Goal: Task Accomplishment & Management: Use online tool/utility

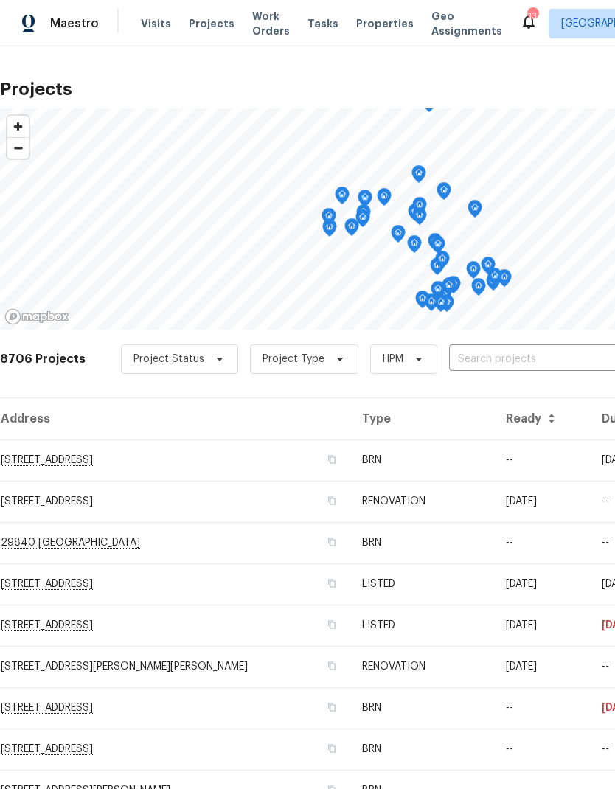
click at [519, 357] on input "text" at bounding box center [533, 359] width 169 height 23
type input "32676"
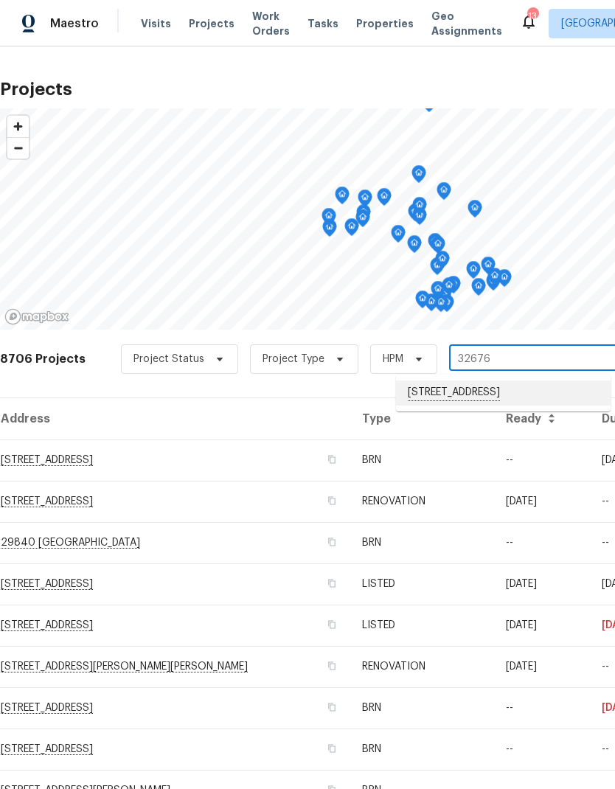
click at [531, 399] on li "[STREET_ADDRESS]" at bounding box center [503, 392] width 214 height 25
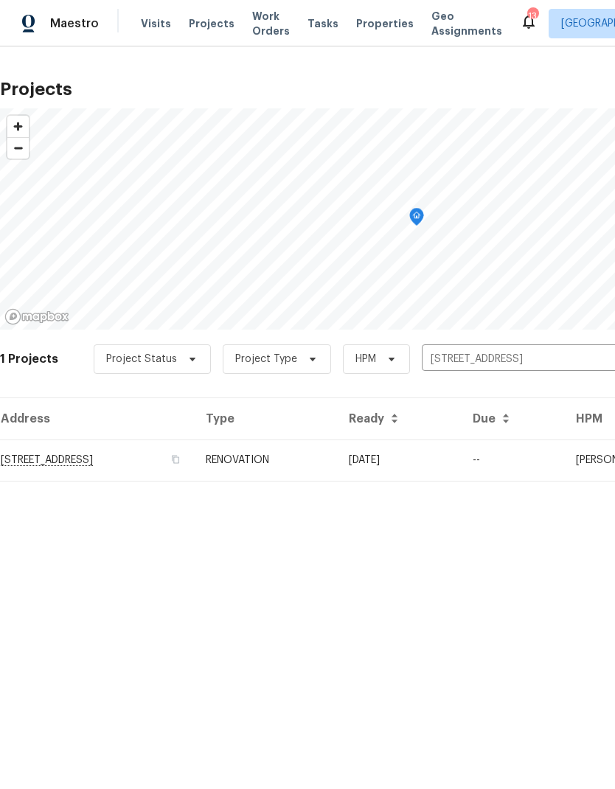
click at [531, 456] on td "--" at bounding box center [512, 459] width 103 height 41
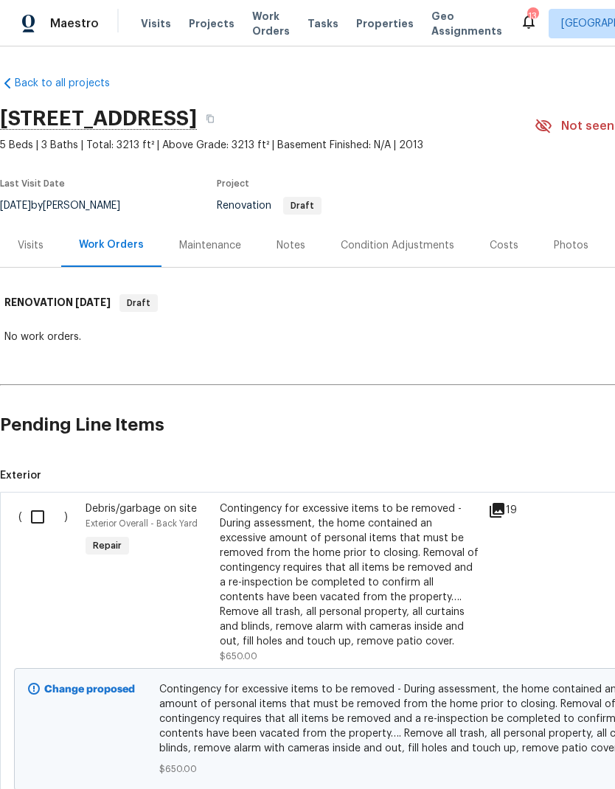
click at [418, 242] on div "Condition Adjustments" at bounding box center [396, 245] width 113 height 15
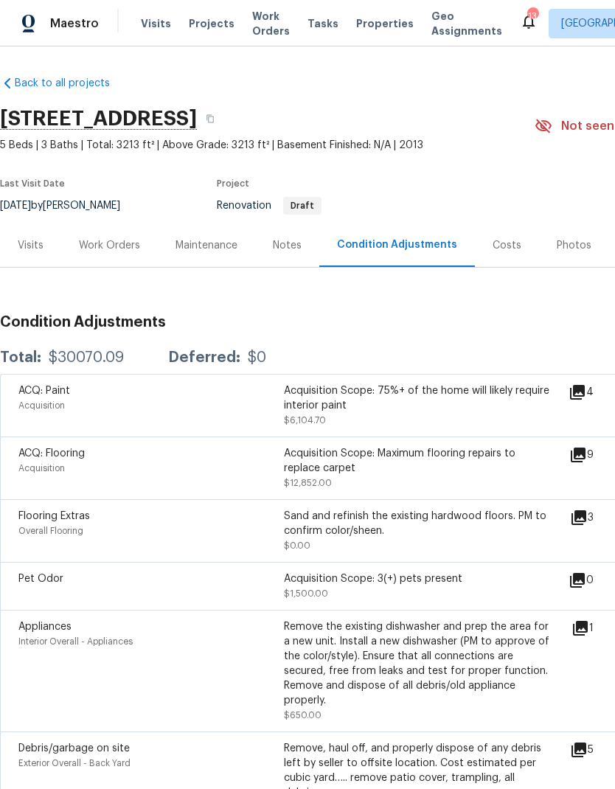
click at [105, 243] on div "Work Orders" at bounding box center [109, 245] width 61 height 15
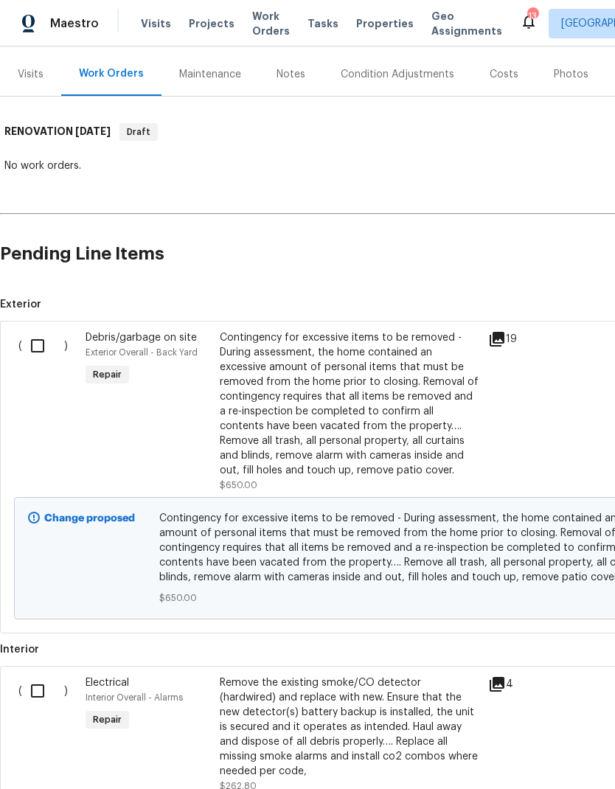
scroll to position [171, 0]
click at [38, 346] on input "checkbox" at bounding box center [43, 345] width 42 height 31
checkbox input "true"
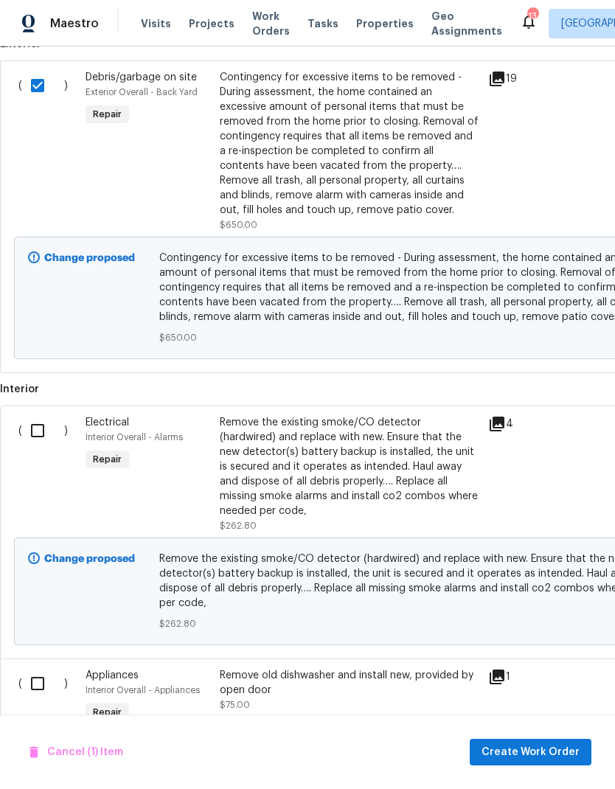
scroll to position [431, 0]
click at [44, 436] on input "checkbox" at bounding box center [43, 430] width 42 height 31
checkbox input "true"
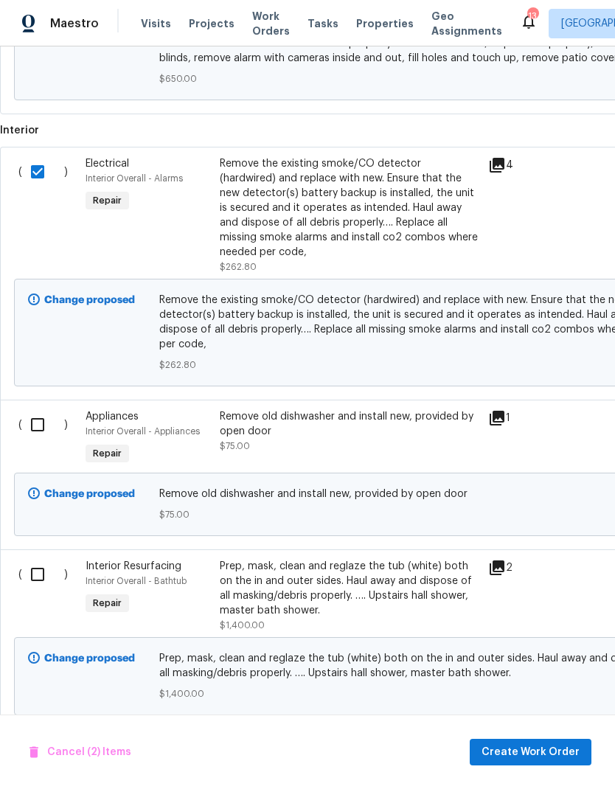
scroll to position [691, 0]
click at [41, 430] on input "checkbox" at bounding box center [43, 423] width 42 height 31
checkbox input "true"
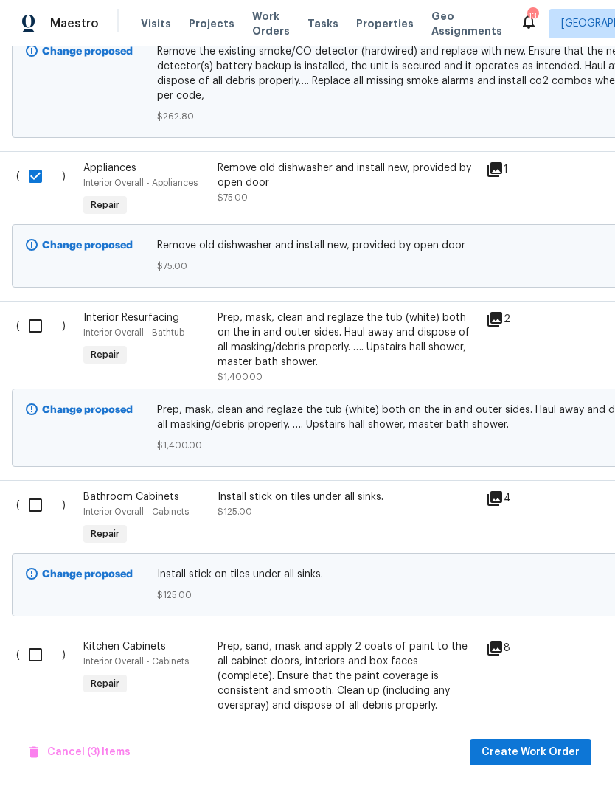
scroll to position [942, 1]
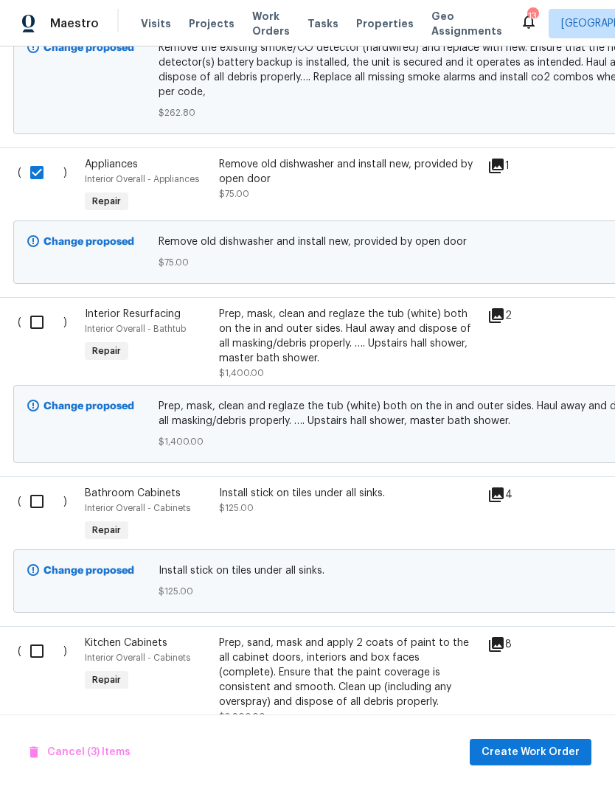
click at [41, 330] on input "checkbox" at bounding box center [42, 322] width 42 height 31
checkbox input "true"
click at [40, 505] on input "checkbox" at bounding box center [42, 501] width 42 height 31
checkbox input "true"
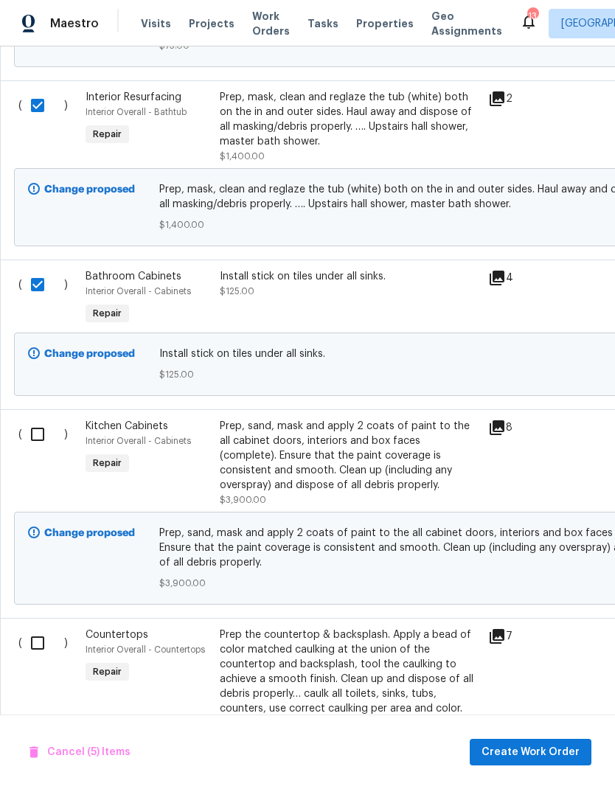
scroll to position [1160, 0]
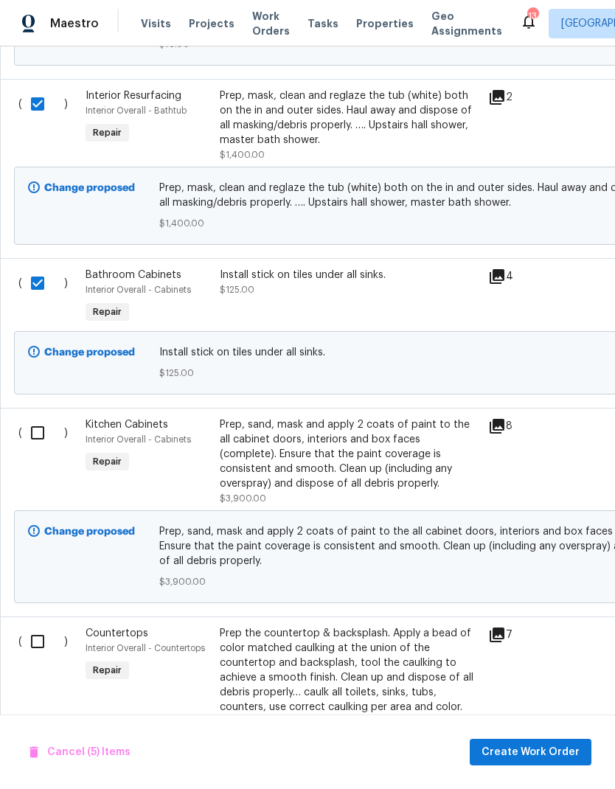
click at [41, 442] on input "checkbox" at bounding box center [43, 432] width 42 height 31
checkbox input "true"
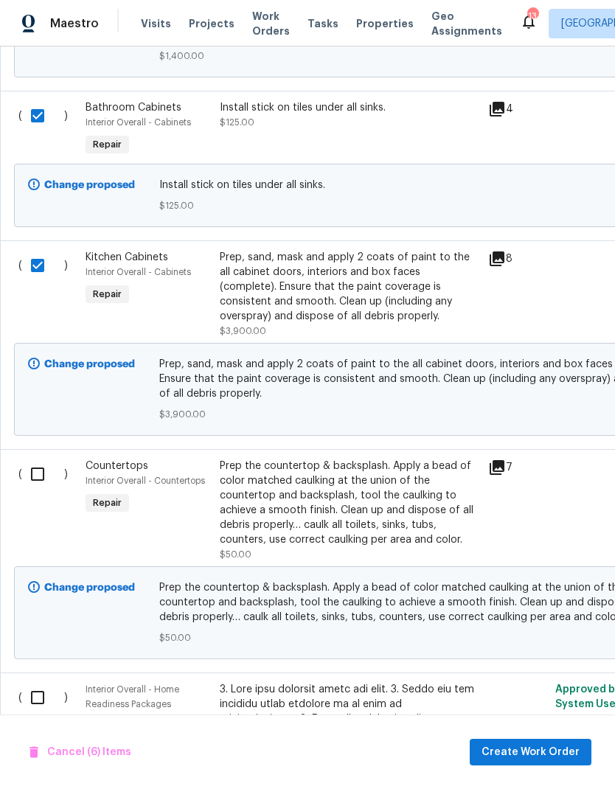
scroll to position [1330, 0]
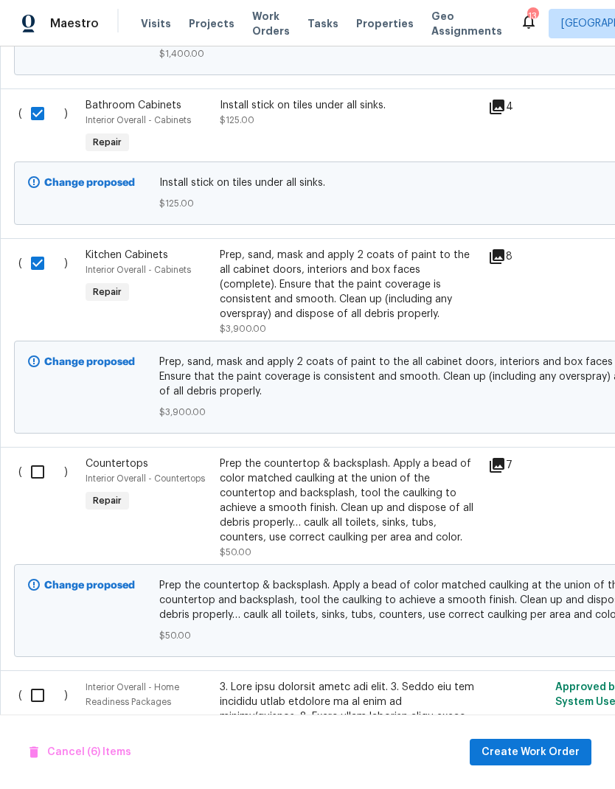
click at [43, 484] on input "checkbox" at bounding box center [43, 471] width 42 height 31
checkbox input "true"
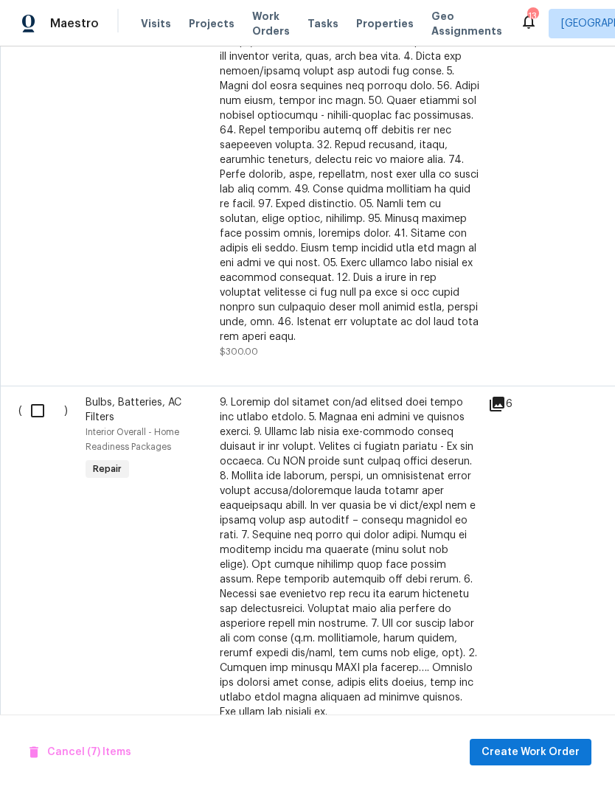
scroll to position [2075, 1]
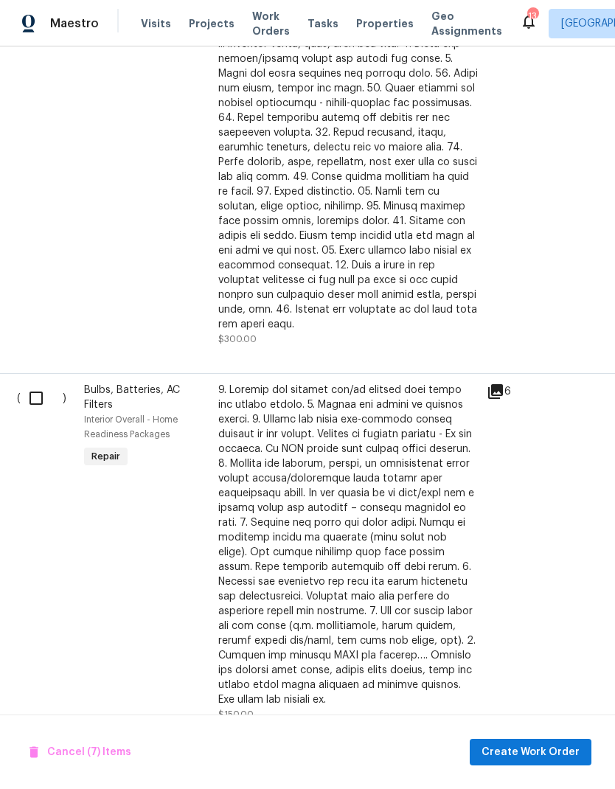
click at [34, 394] on input "checkbox" at bounding box center [42, 397] width 42 height 31
checkbox input "true"
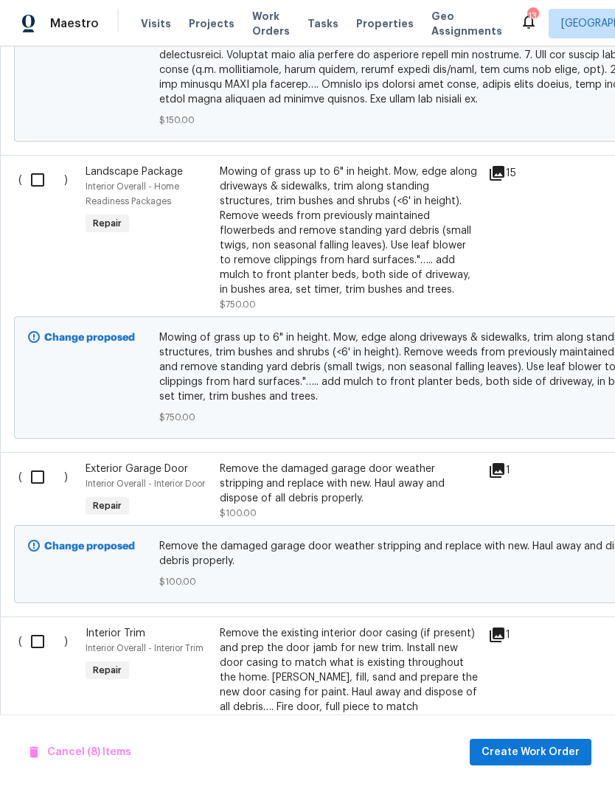
scroll to position [2871, 0]
click at [41, 478] on input "checkbox" at bounding box center [43, 476] width 42 height 31
checkbox input "true"
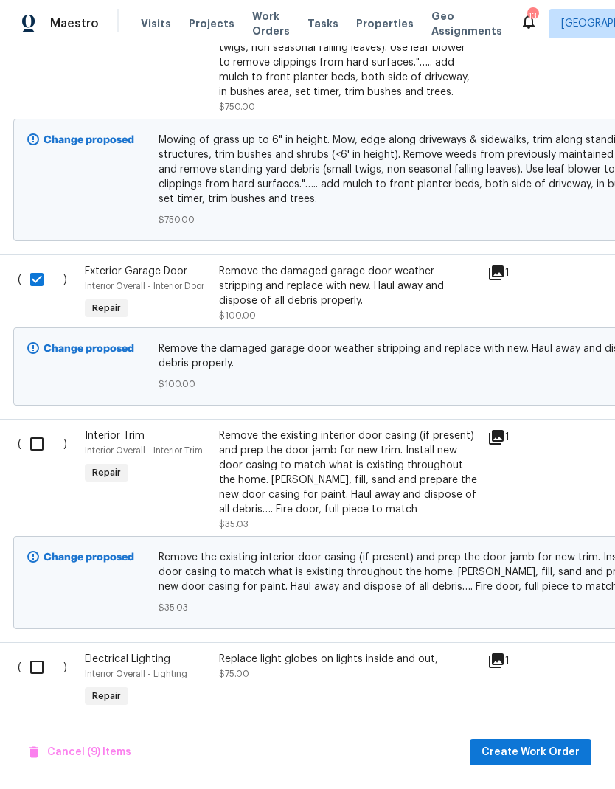
scroll to position [3068, 0]
click at [41, 440] on input "checkbox" at bounding box center [43, 443] width 42 height 31
checkbox input "true"
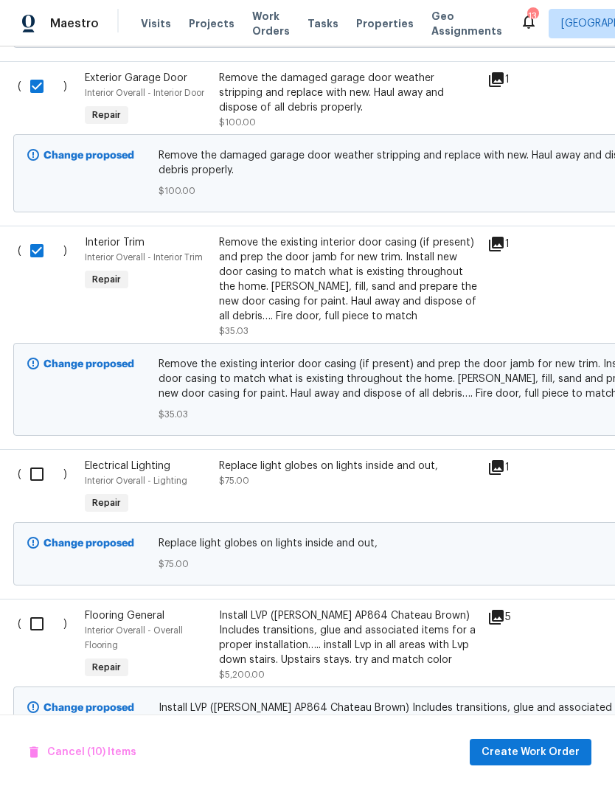
click at [40, 468] on input "checkbox" at bounding box center [42, 473] width 42 height 31
checkbox input "true"
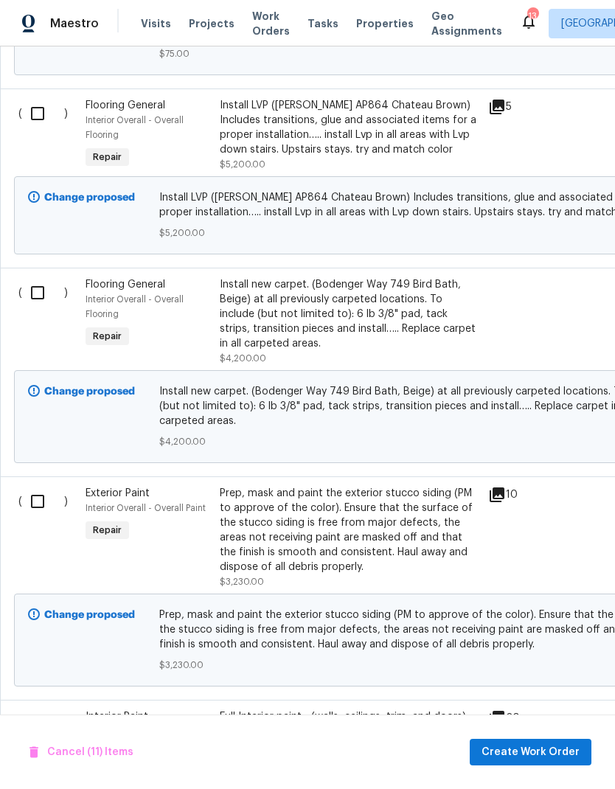
click at [36, 500] on input "checkbox" at bounding box center [43, 501] width 42 height 31
checkbox input "true"
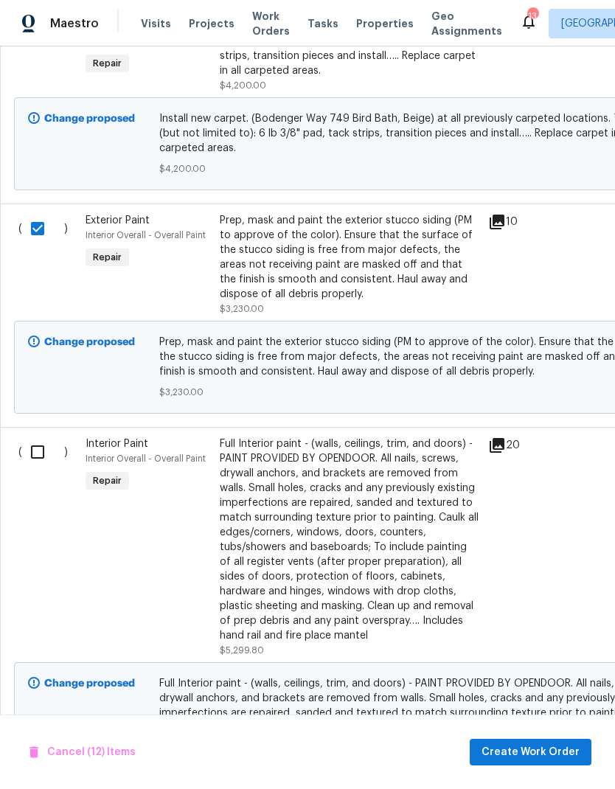
click at [37, 448] on input "checkbox" at bounding box center [43, 451] width 42 height 31
checkbox input "true"
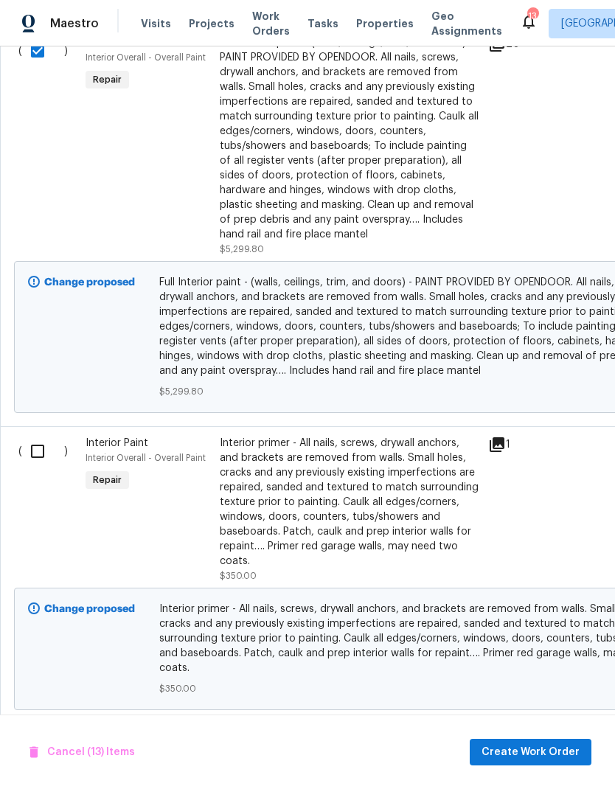
click at [40, 451] on input "checkbox" at bounding box center [43, 451] width 42 height 31
checkbox input "true"
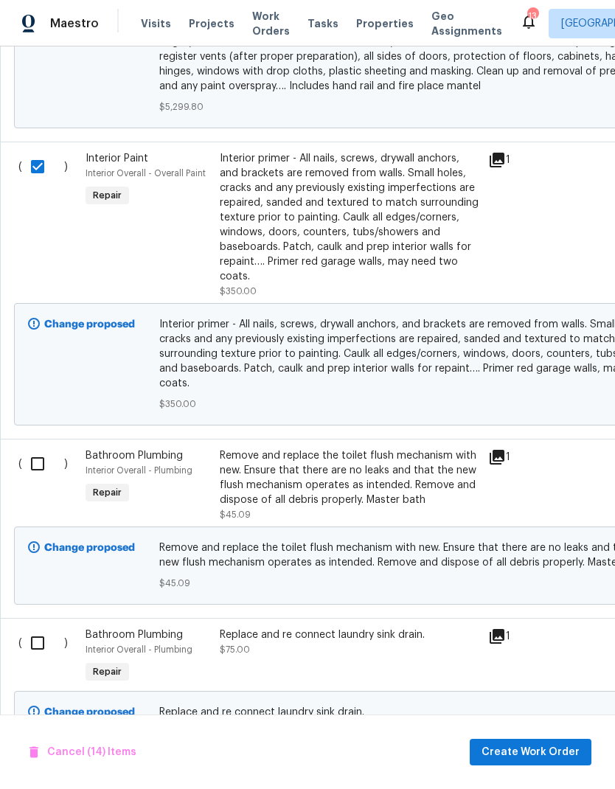
click at [38, 475] on input "checkbox" at bounding box center [43, 463] width 42 height 31
checkbox input "true"
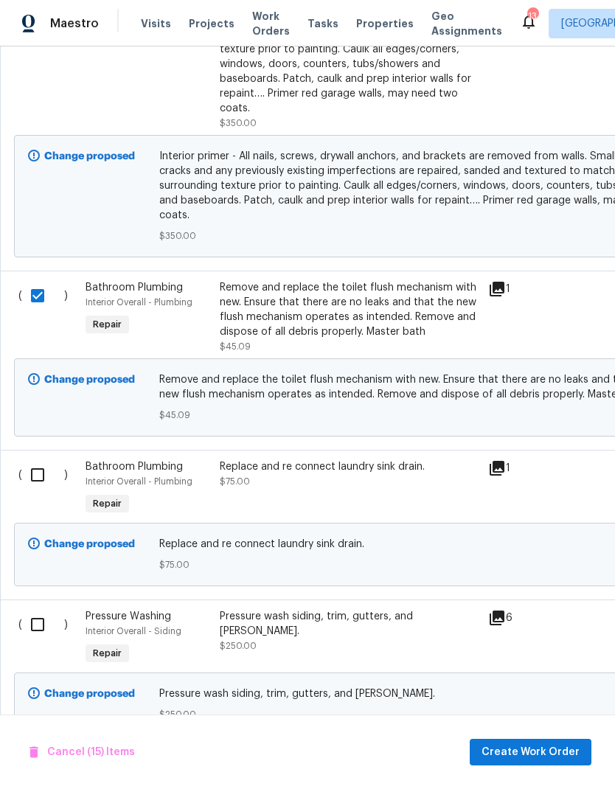
click at [45, 480] on input "checkbox" at bounding box center [43, 474] width 42 height 31
checkbox input "true"
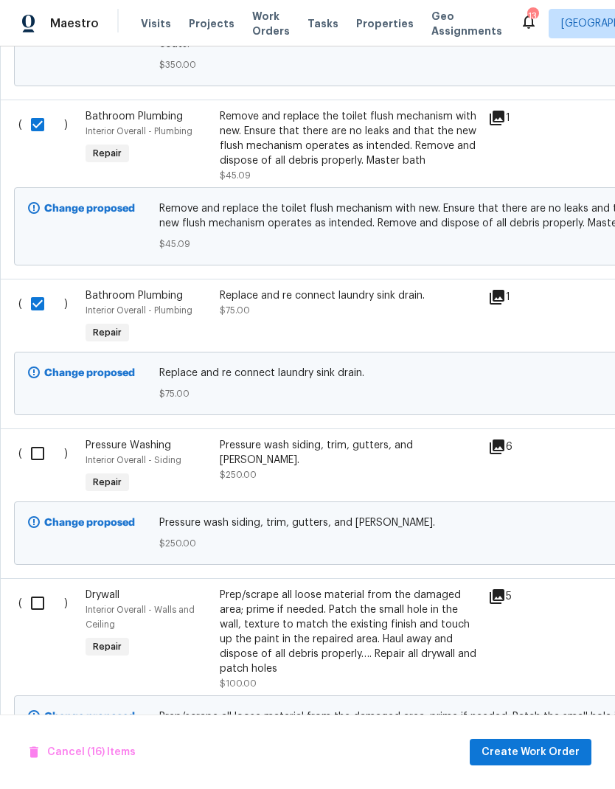
click at [44, 453] on input "checkbox" at bounding box center [43, 453] width 42 height 31
checkbox input "true"
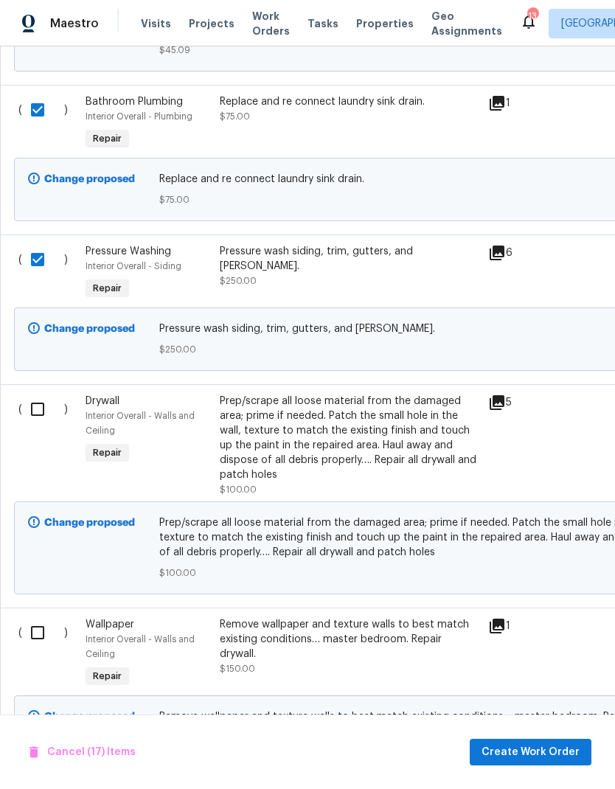
click at [40, 408] on input "checkbox" at bounding box center [43, 409] width 42 height 31
checkbox input "true"
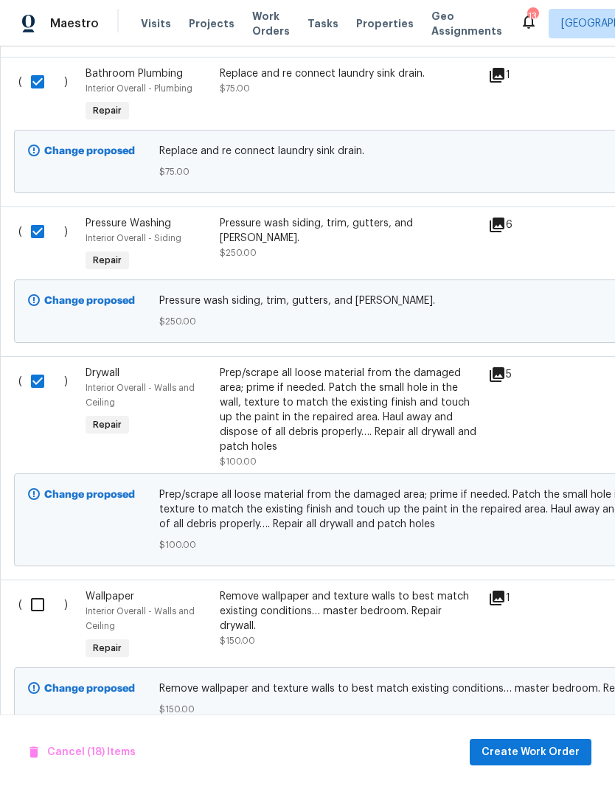
click at [44, 615] on input "checkbox" at bounding box center [43, 604] width 42 height 31
checkbox input "true"
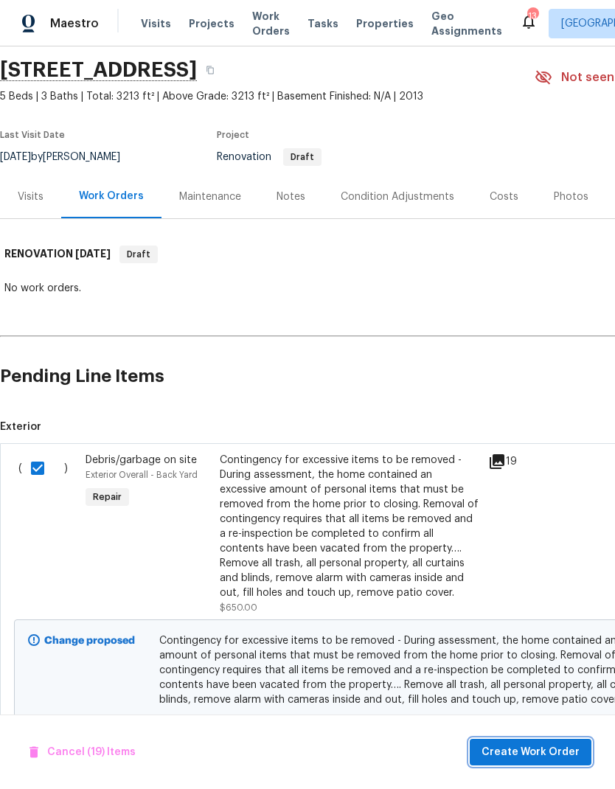
click at [531, 744] on span "Create Work Order" at bounding box center [530, 752] width 98 height 18
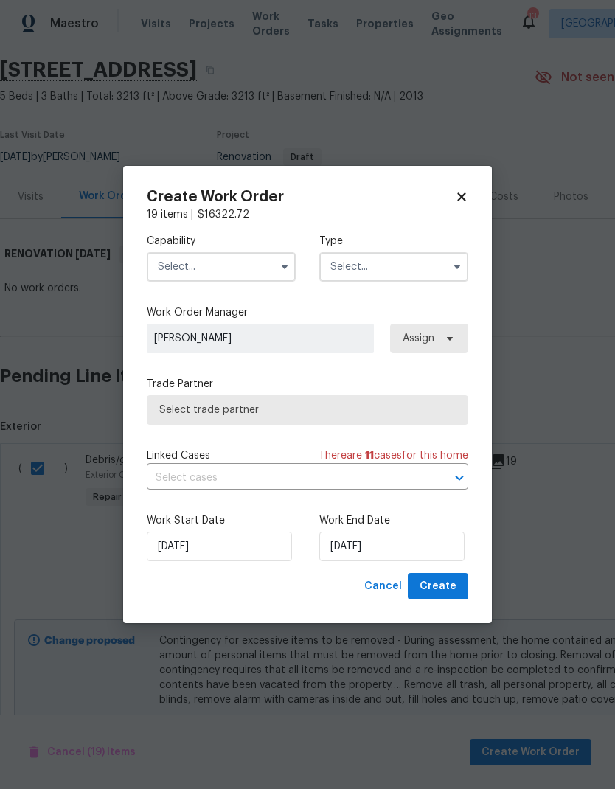
click at [248, 262] on input "text" at bounding box center [221, 266] width 149 height 29
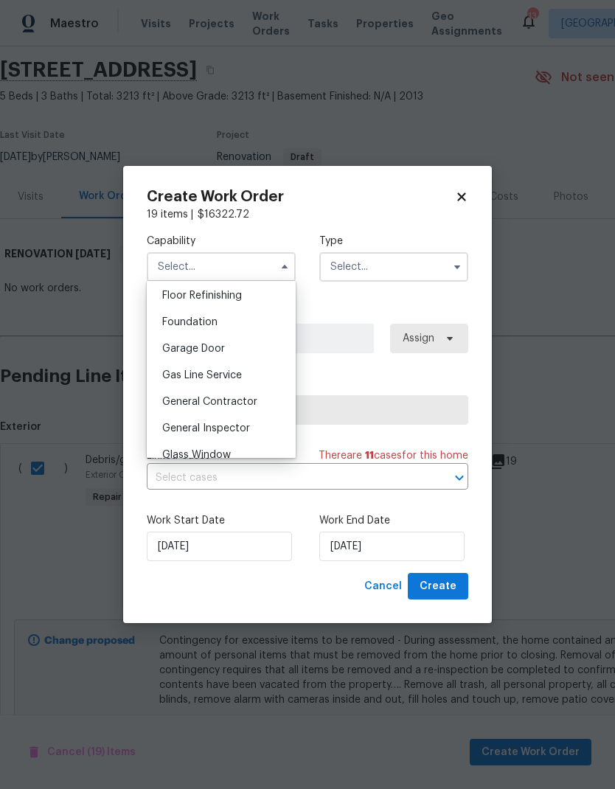
click at [247, 405] on span "General Contractor" at bounding box center [209, 402] width 95 height 10
type input "General Contractor"
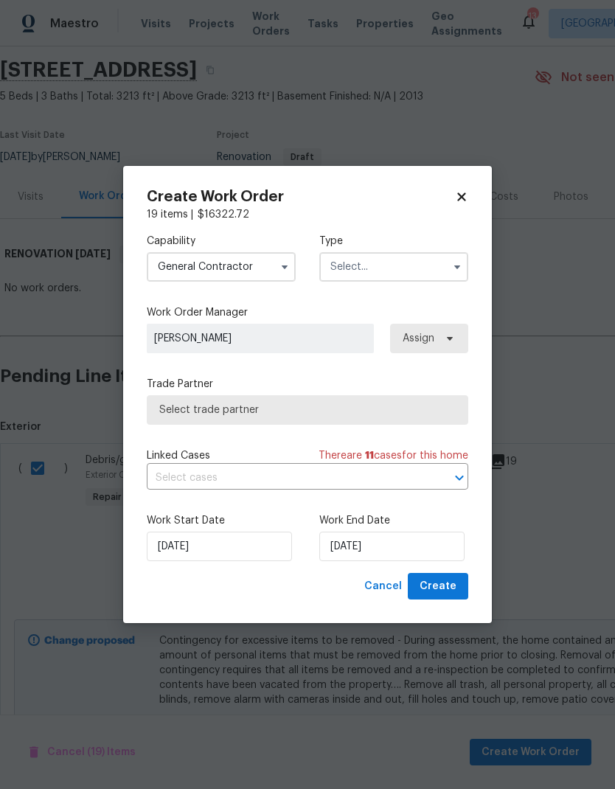
click at [407, 274] on input "text" at bounding box center [393, 266] width 149 height 29
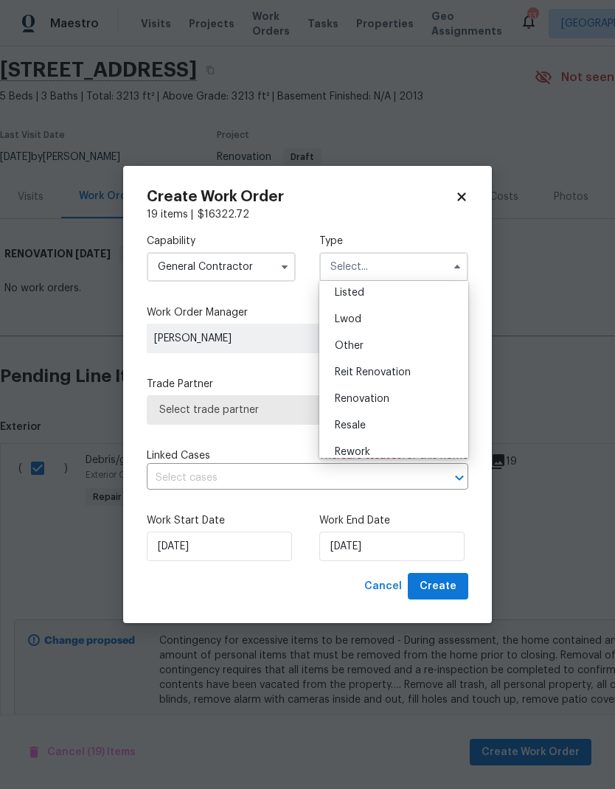
click at [397, 409] on div "Renovation" at bounding box center [394, 398] width 142 height 27
type input "Renovation"
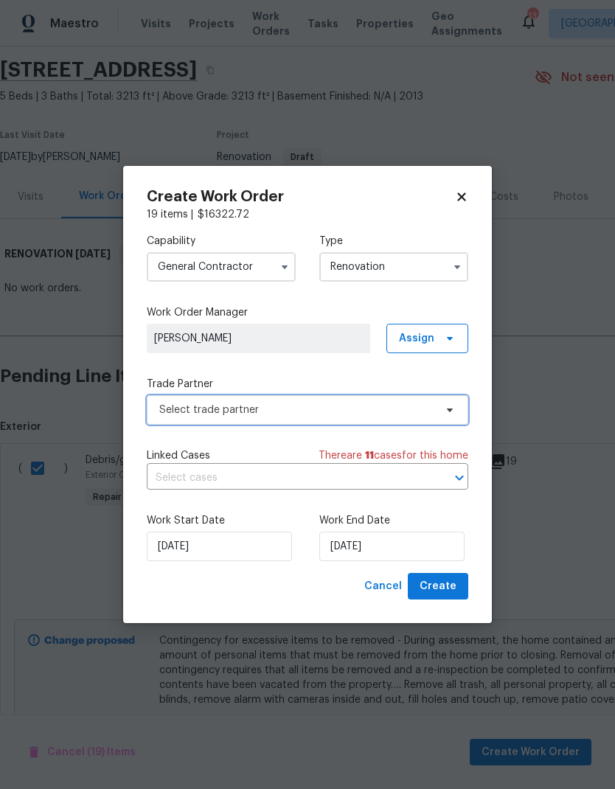
click at [344, 404] on span "Select trade partner" at bounding box center [296, 409] width 275 height 15
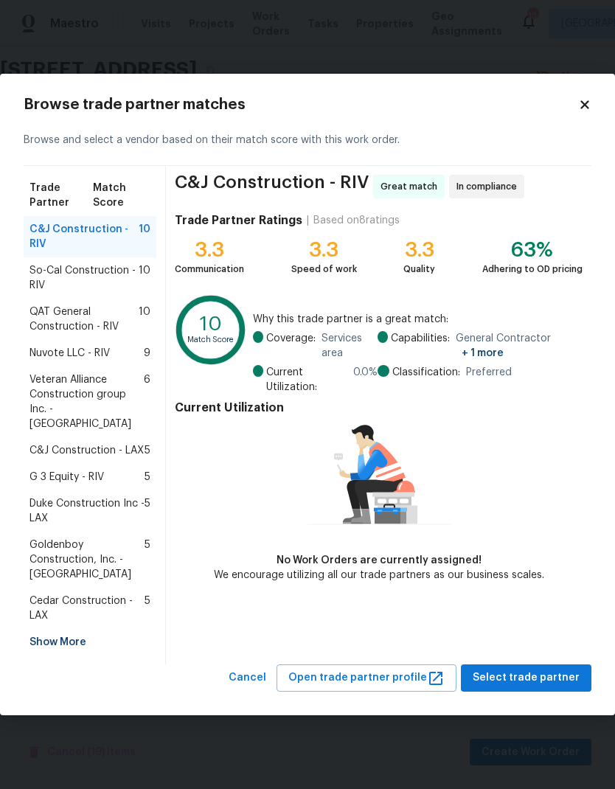
click at [69, 285] on span "So-Cal Construction - RIV" at bounding box center [83, 277] width 109 height 29
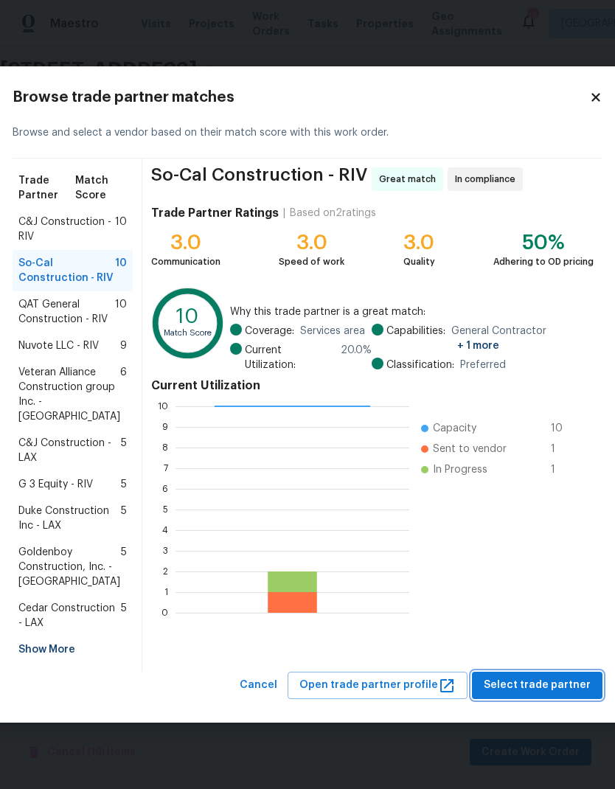
click at [540, 699] on button "Select trade partner" at bounding box center [537, 684] width 130 height 27
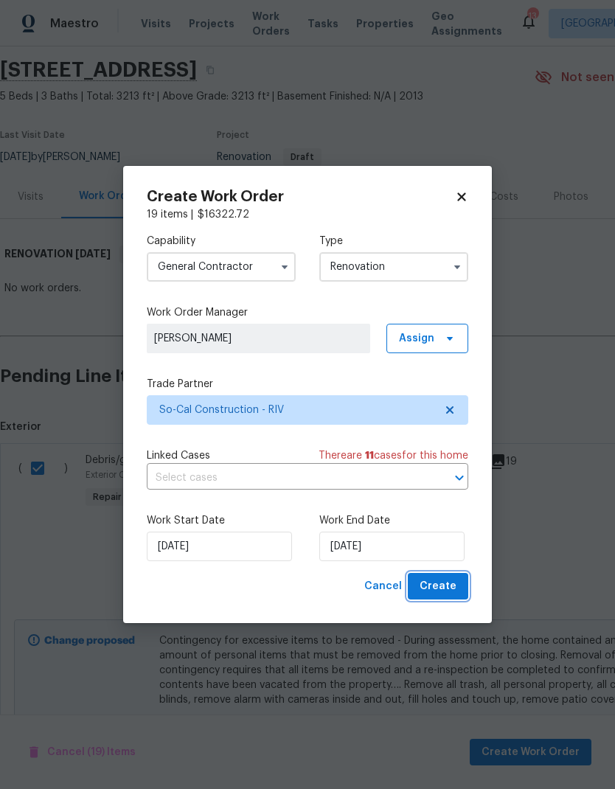
click at [443, 588] on span "Create" at bounding box center [437, 586] width 37 height 18
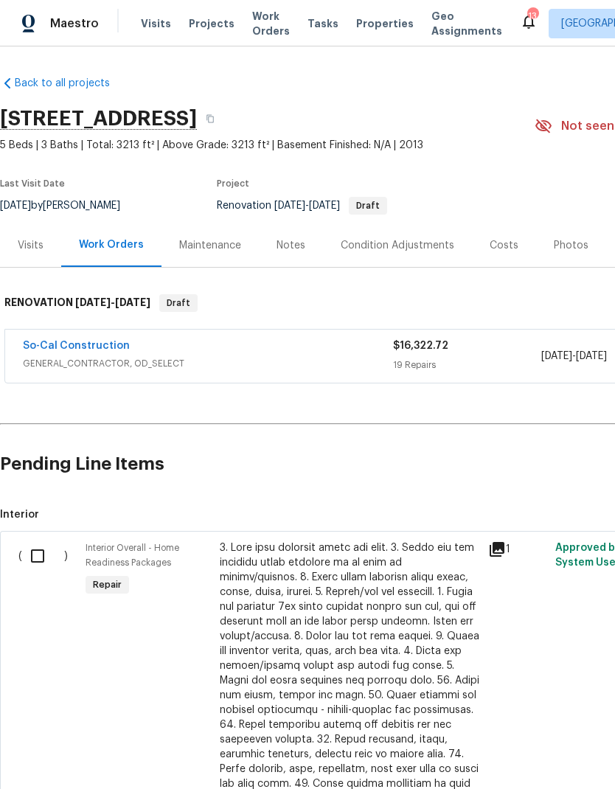
click at [201, 28] on span "Projects" at bounding box center [212, 23] width 46 height 15
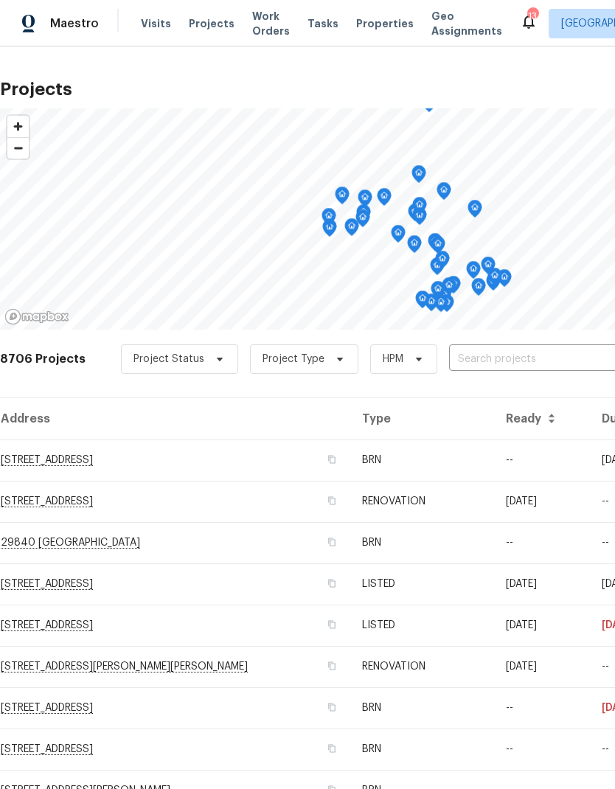
click at [535, 361] on input "text" at bounding box center [533, 359] width 169 height 23
type input "24 bell"
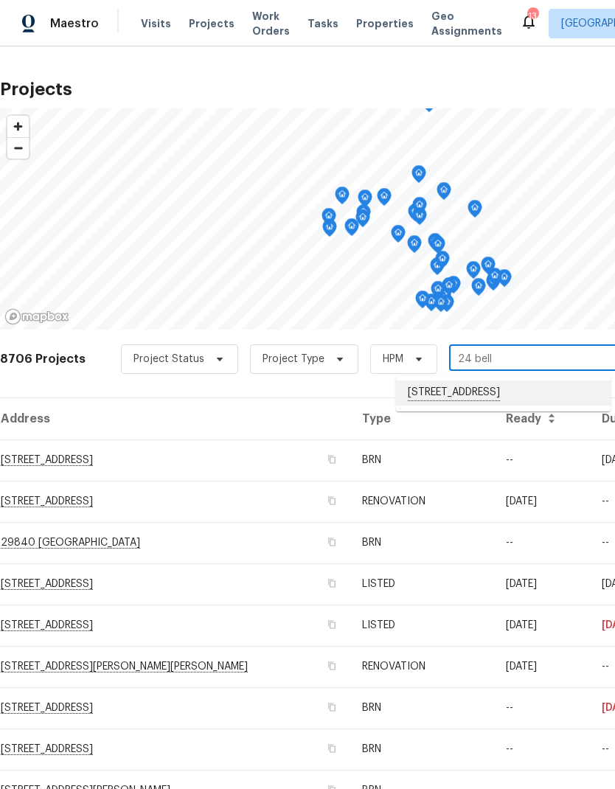
click at [514, 394] on li "[STREET_ADDRESS]" at bounding box center [503, 392] width 214 height 25
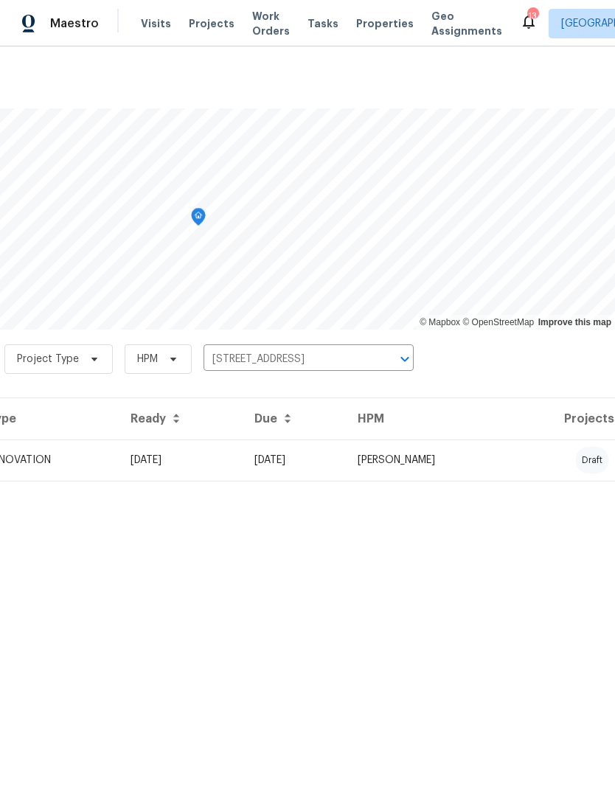
scroll to position [0, 218]
click at [511, 458] on td "[PERSON_NAME]" at bounding box center [429, 459] width 166 height 41
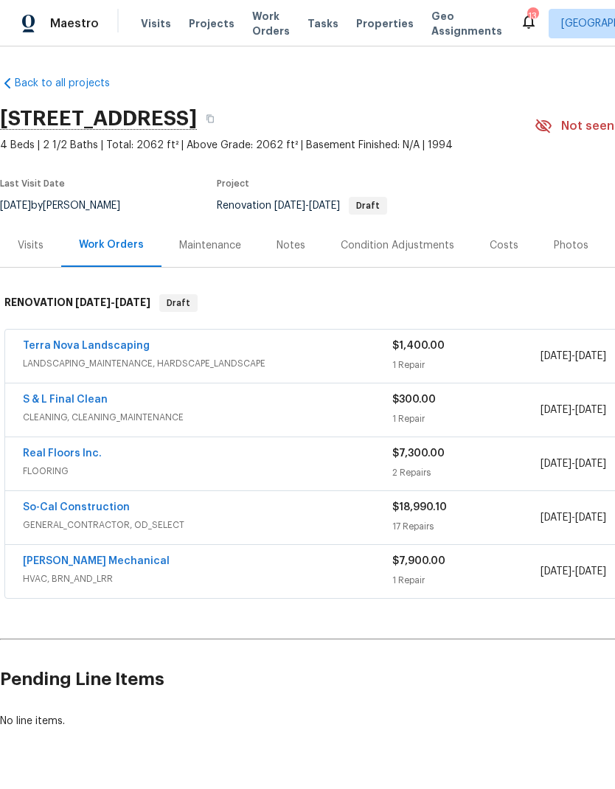
click at [206, 28] on span "Projects" at bounding box center [212, 23] width 46 height 15
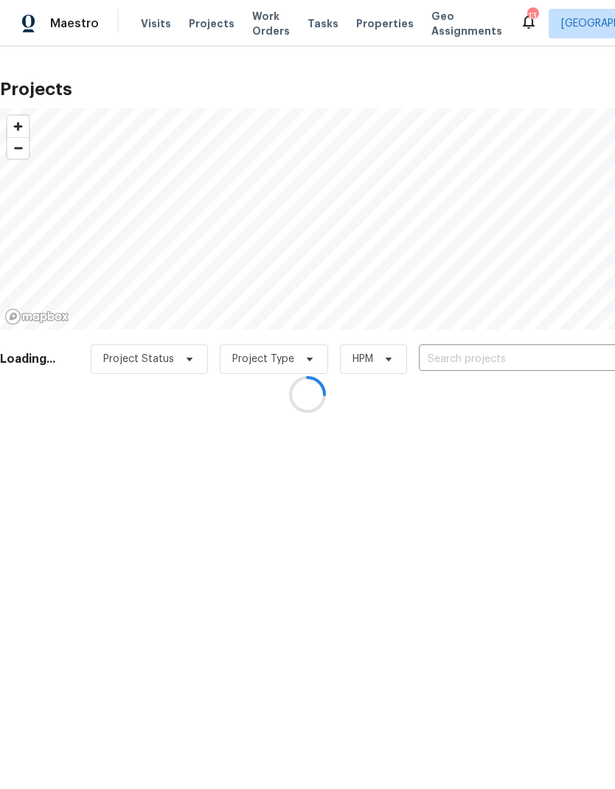
click at [529, 351] on input "text" at bounding box center [503, 359] width 169 height 23
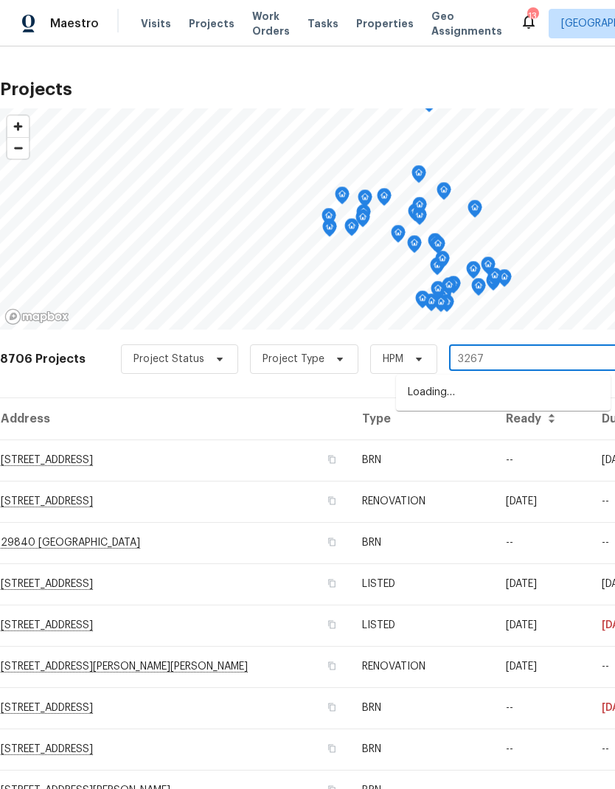
type input "32676"
click at [529, 398] on li "[STREET_ADDRESS]" at bounding box center [503, 392] width 214 height 25
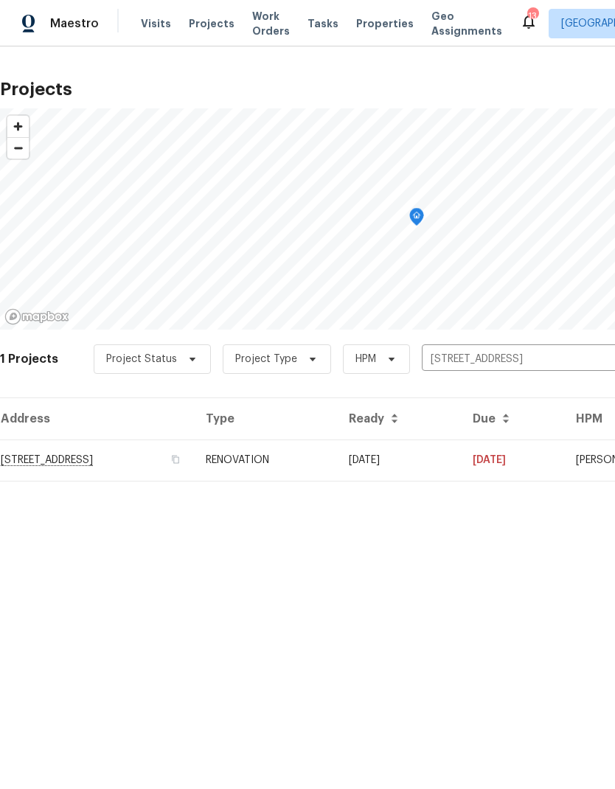
click at [461, 460] on td "[DATE]" at bounding box center [399, 459] width 124 height 41
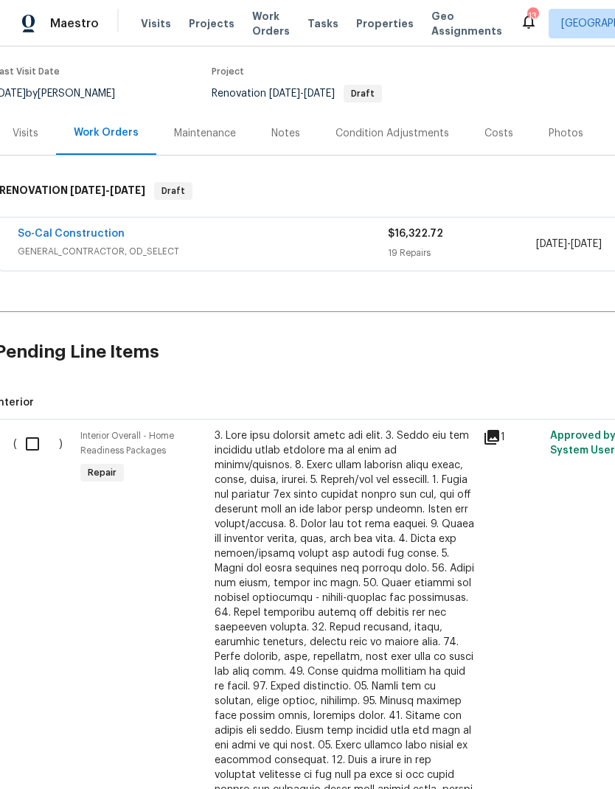
scroll to position [112, 1]
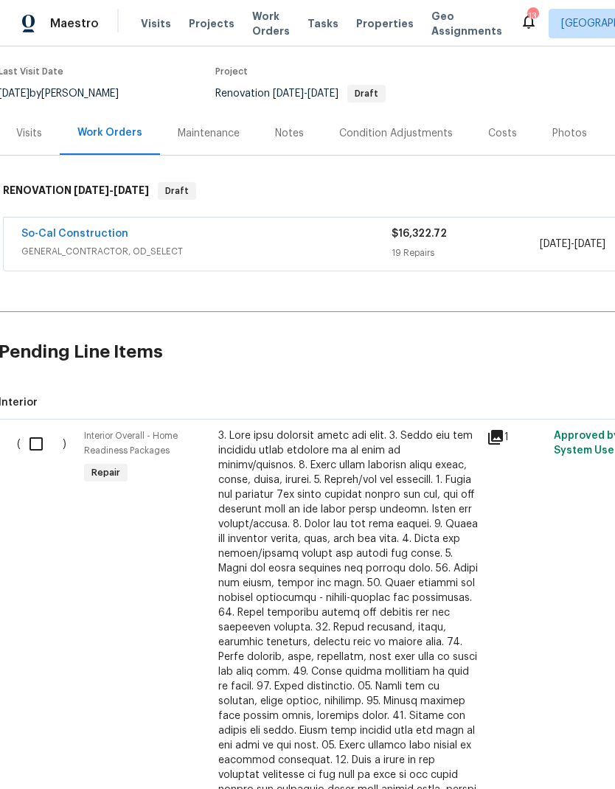
click at [43, 443] on input "checkbox" at bounding box center [42, 443] width 42 height 31
checkbox input "true"
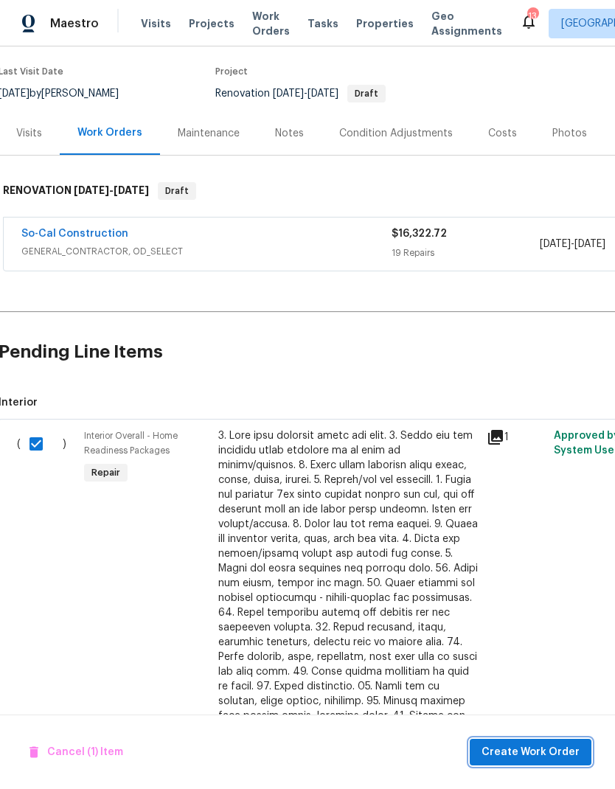
click at [533, 752] on span "Create Work Order" at bounding box center [530, 752] width 98 height 18
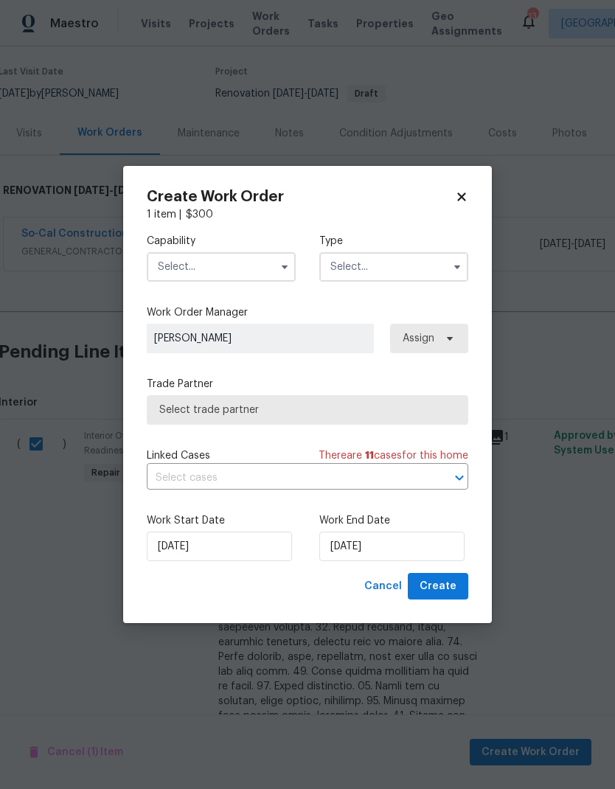
click at [253, 272] on input "text" at bounding box center [221, 266] width 149 height 29
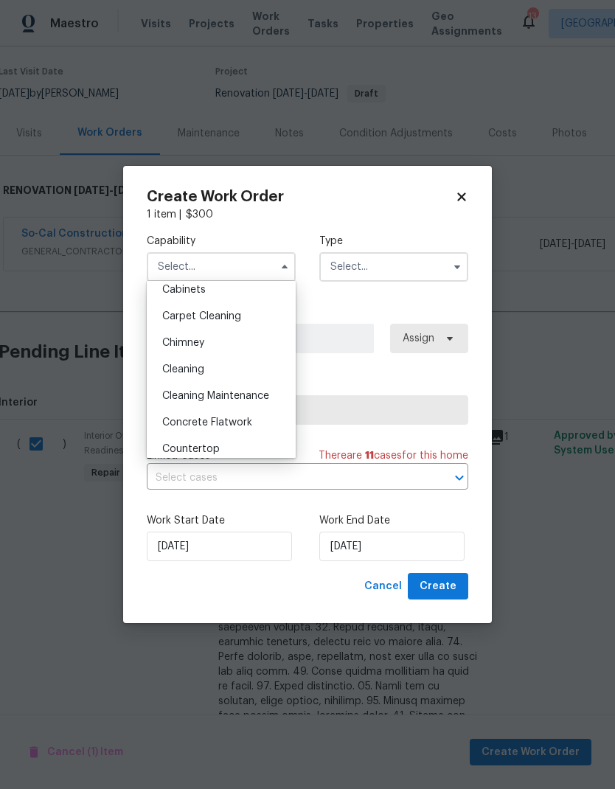
scroll to position [140, 0]
click at [248, 376] on div "Cleaning" at bounding box center [221, 370] width 142 height 27
type input "Cleaning"
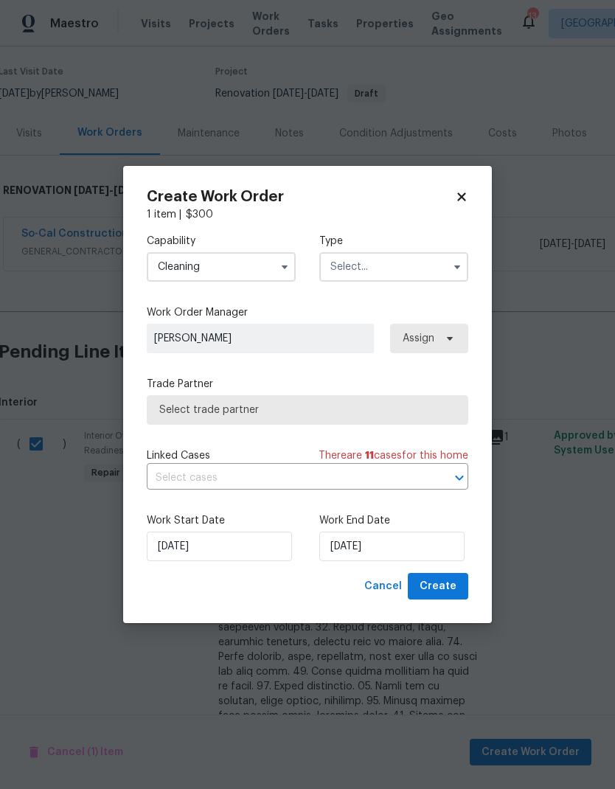
click at [413, 268] on input "text" at bounding box center [393, 266] width 149 height 29
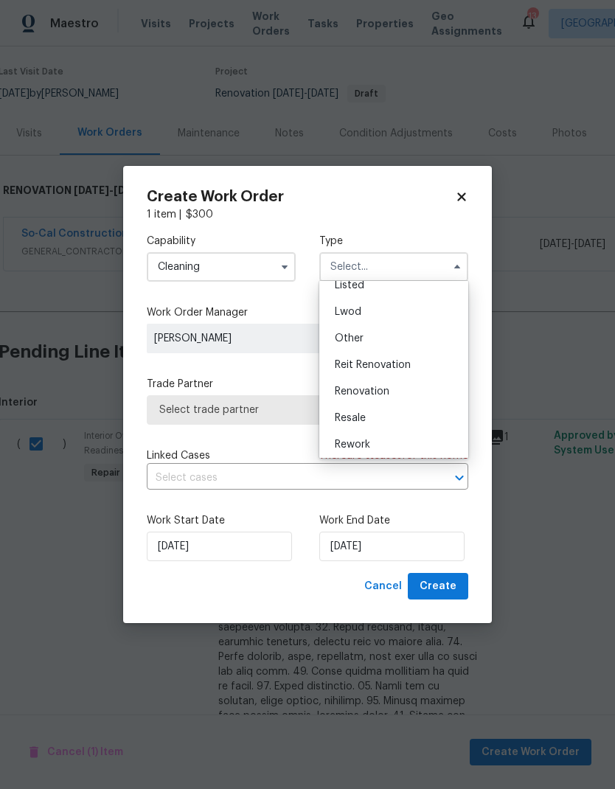
scroll to position [143, 0]
click at [402, 399] on div "Renovation" at bounding box center [394, 393] width 142 height 27
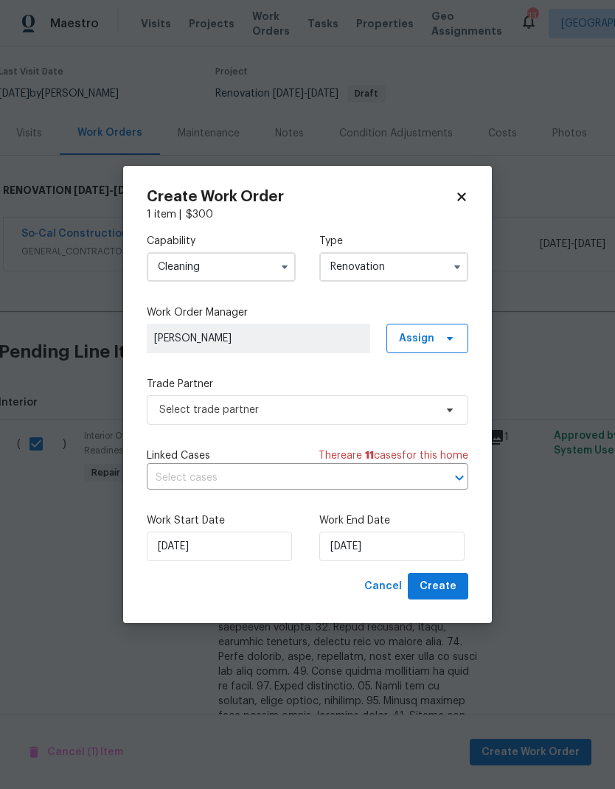
type input "Renovation"
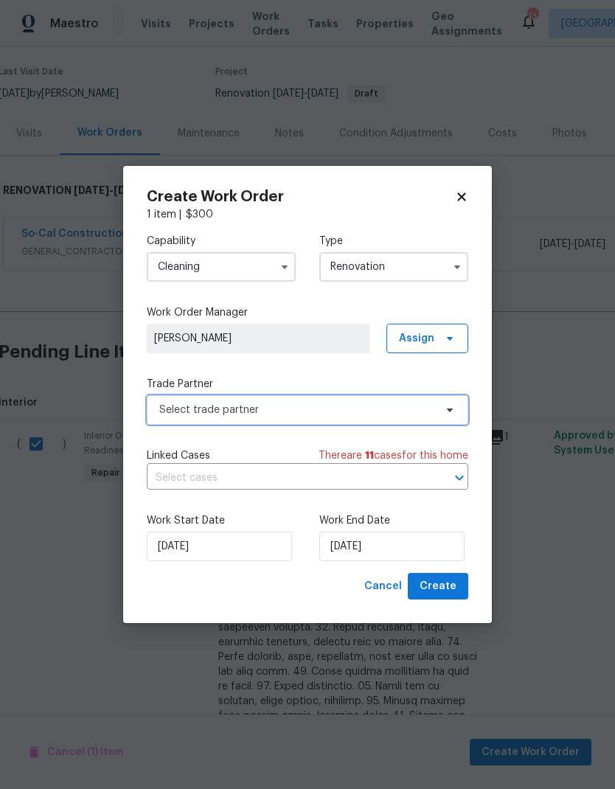
click at [349, 413] on span "Select trade partner" at bounding box center [296, 409] width 275 height 15
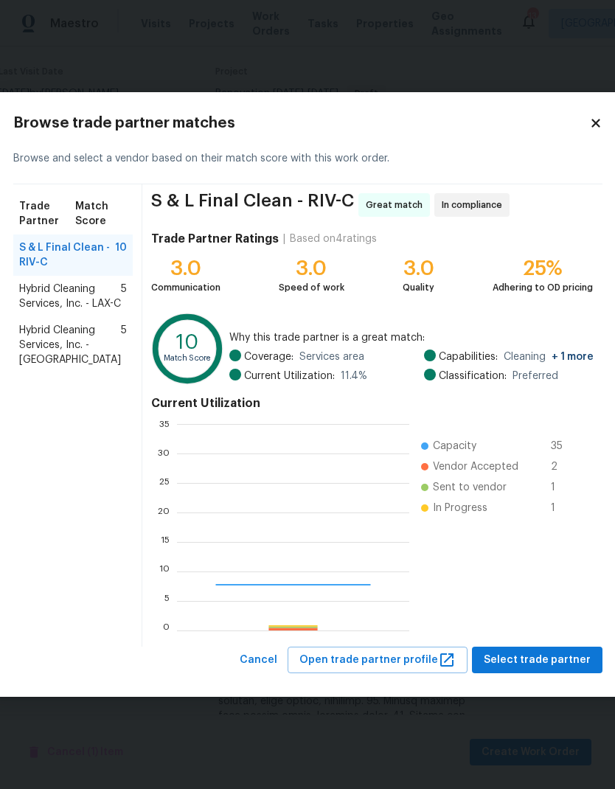
scroll to position [206, 231]
click at [63, 255] on span "S & L Final Clean - RIV-C" at bounding box center [67, 254] width 96 height 29
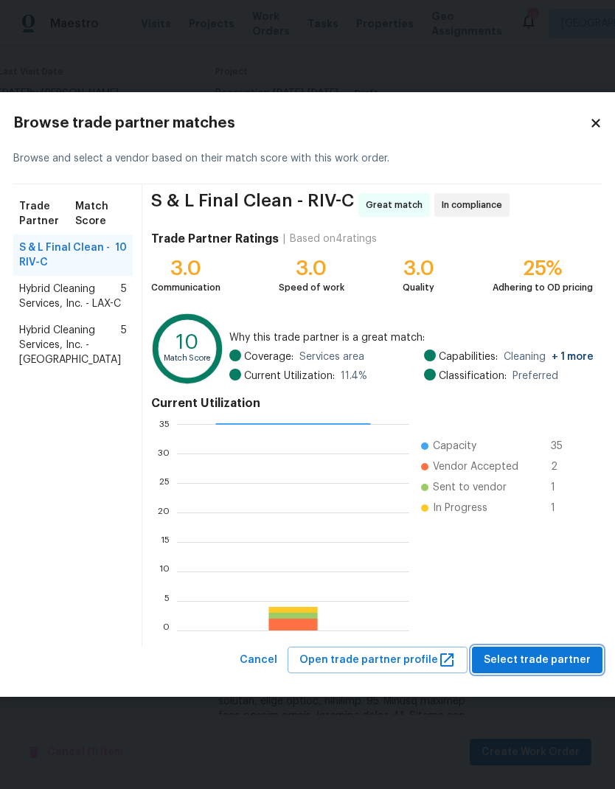
click at [535, 663] on span "Select trade partner" at bounding box center [536, 660] width 107 height 18
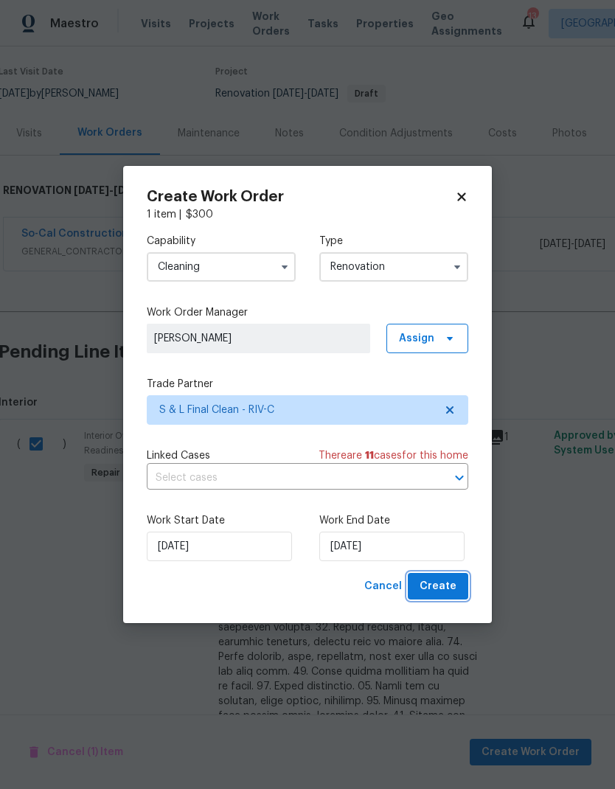
click at [447, 589] on span "Create" at bounding box center [437, 586] width 37 height 18
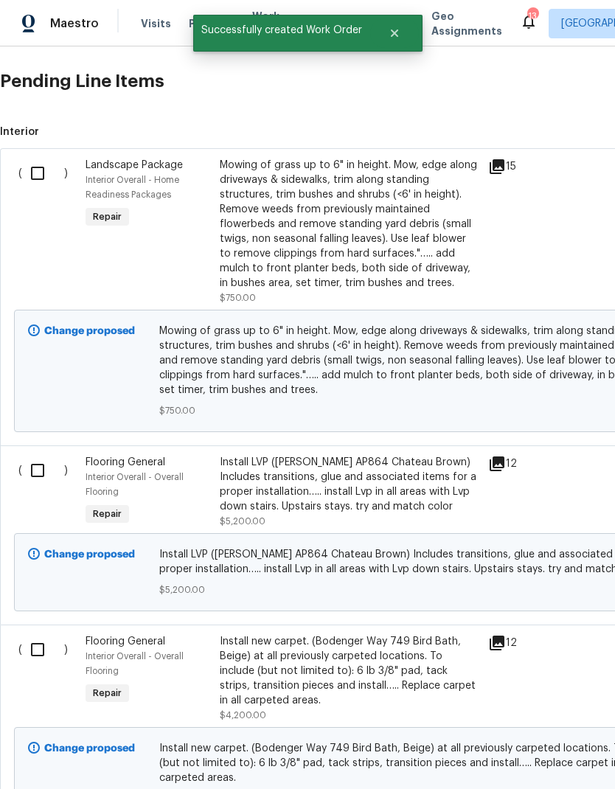
scroll to position [436, 0]
click at [36, 475] on input "checkbox" at bounding box center [43, 470] width 42 height 31
checkbox input "true"
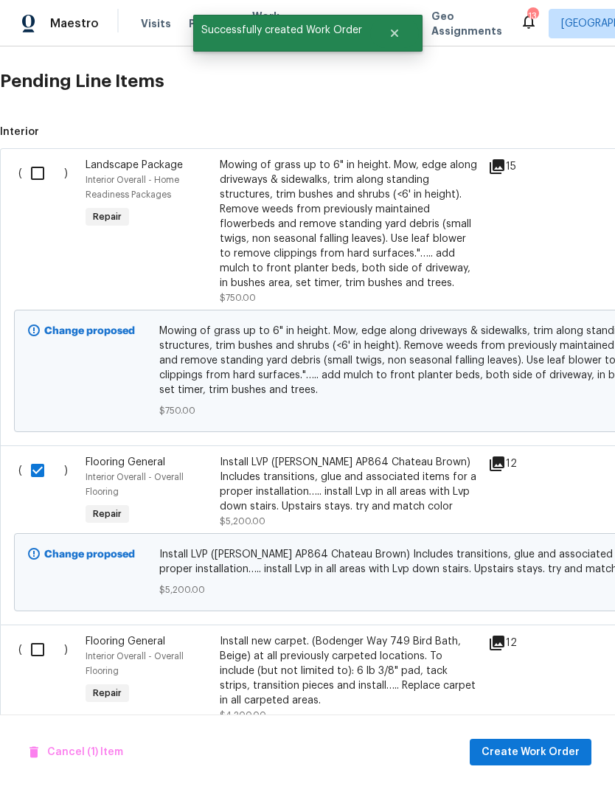
click at [41, 654] on input "checkbox" at bounding box center [43, 649] width 42 height 31
checkbox input "true"
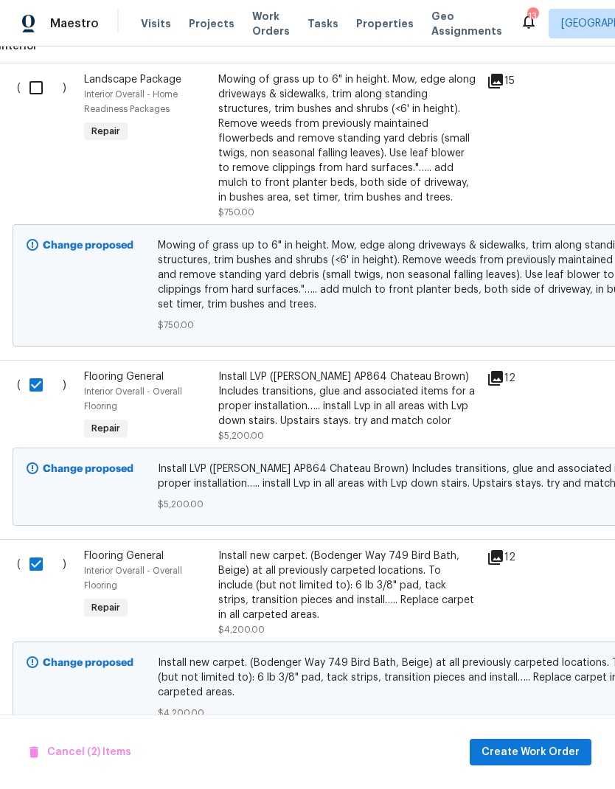
scroll to position [523, 1]
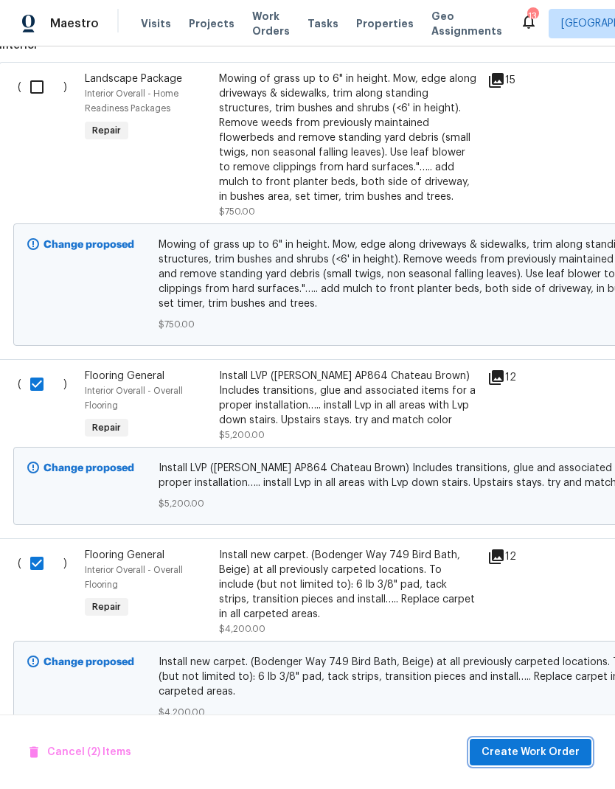
click at [540, 747] on span "Create Work Order" at bounding box center [530, 752] width 98 height 18
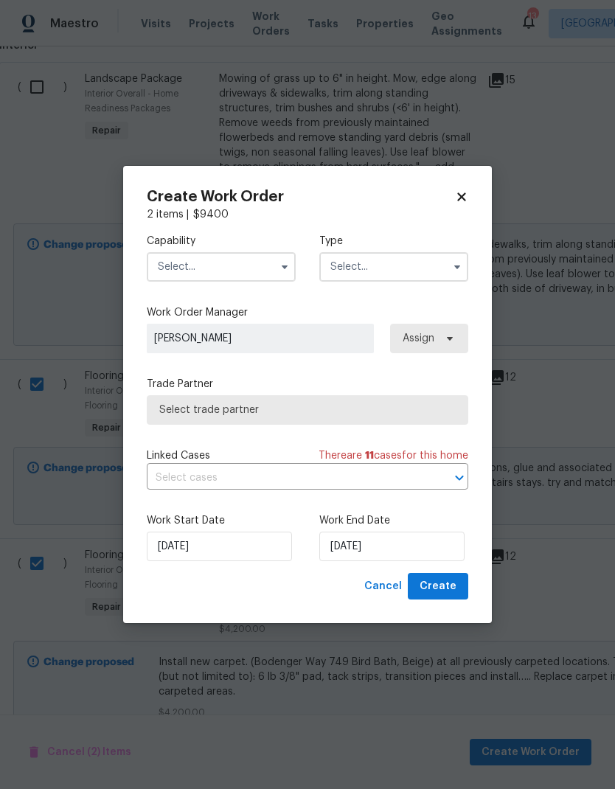
click at [251, 276] on input "text" at bounding box center [221, 266] width 149 height 29
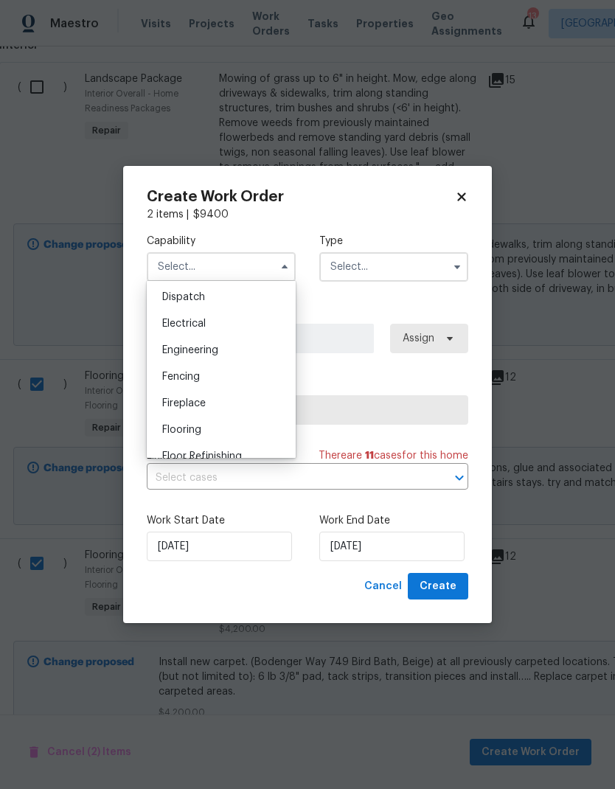
scroll to position [439, 0]
click at [233, 435] on div "Flooring" at bounding box center [221, 431] width 142 height 27
type input "Flooring"
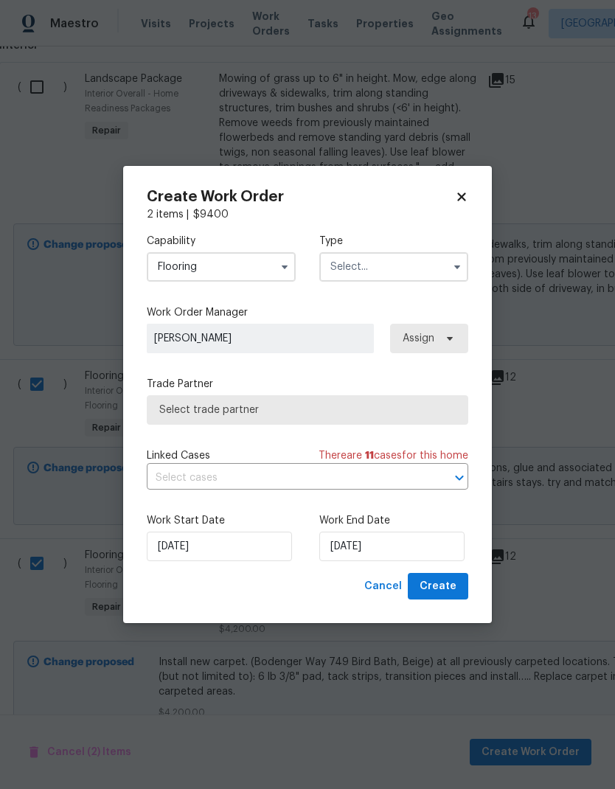
click at [415, 266] on input "text" at bounding box center [393, 266] width 149 height 29
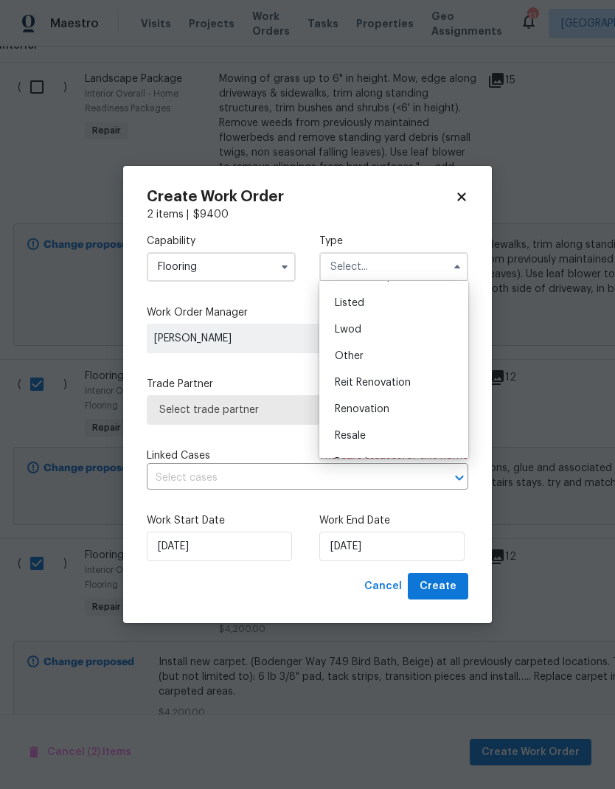
scroll to position [155, 0]
click at [399, 385] on div "Renovation" at bounding box center [394, 381] width 142 height 27
type input "Renovation"
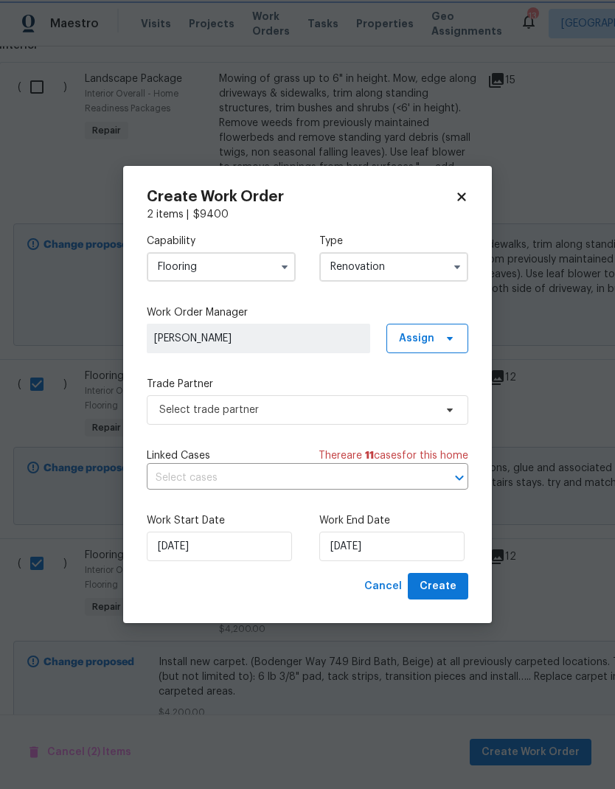
scroll to position [0, 0]
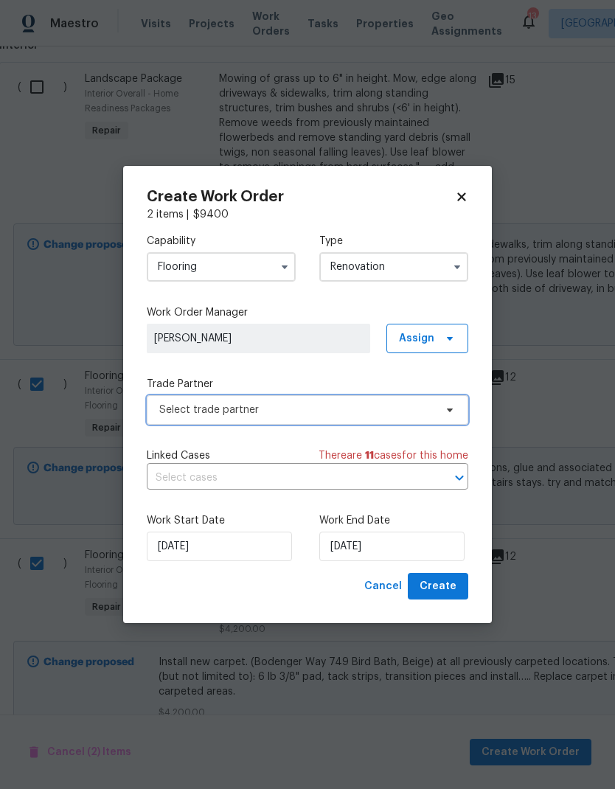
click at [325, 413] on span "Select trade partner" at bounding box center [296, 409] width 275 height 15
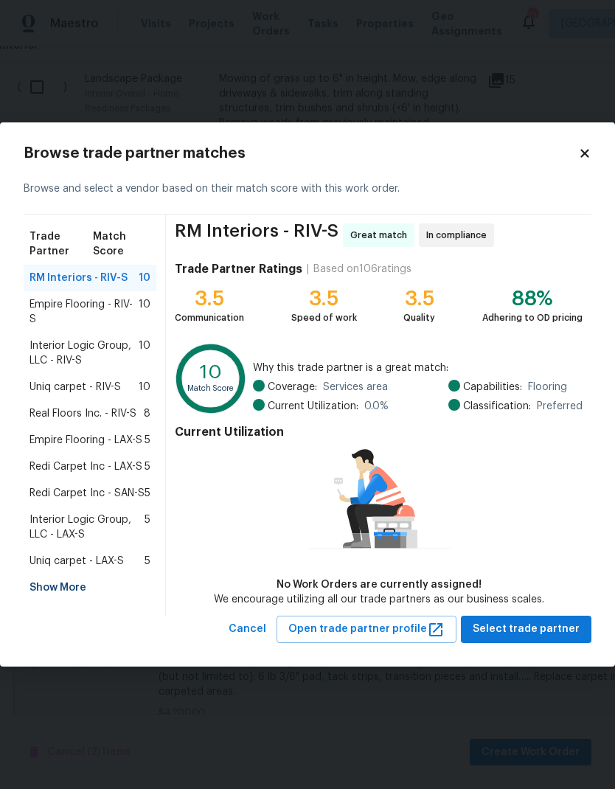
click at [63, 415] on span "Real Floors Inc. - RIV-S" at bounding box center [82, 413] width 107 height 15
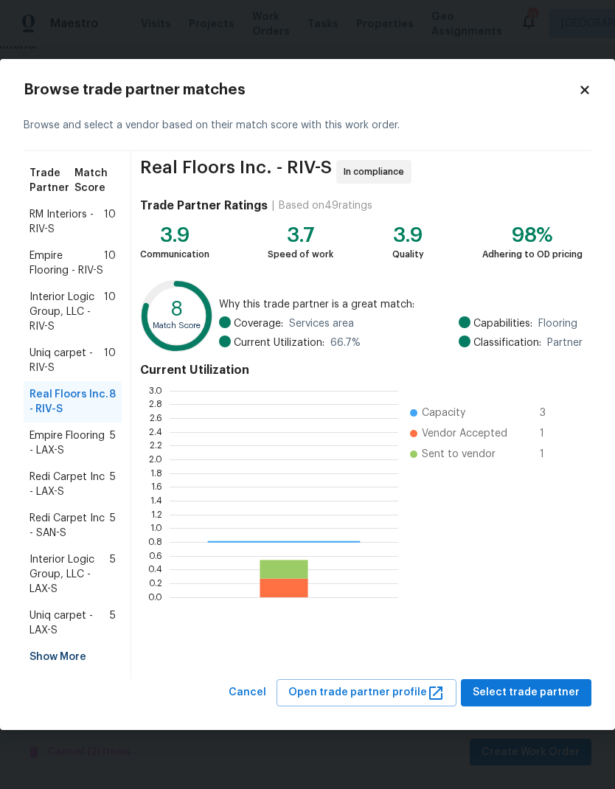
scroll to position [206, 228]
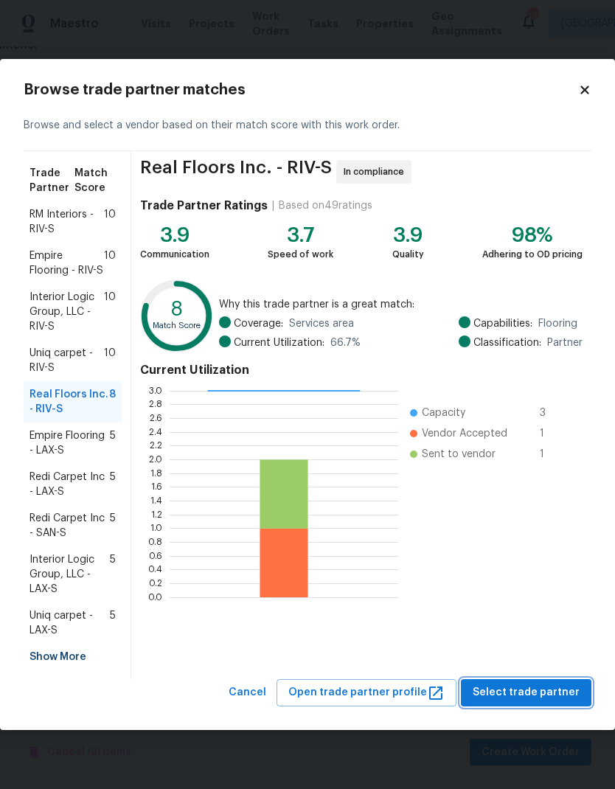
click at [536, 685] on span "Select trade partner" at bounding box center [525, 692] width 107 height 18
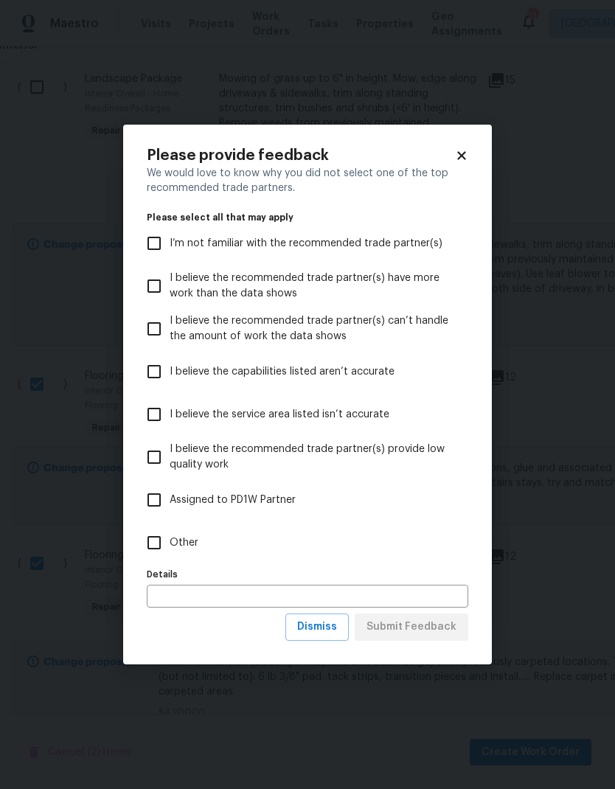
click at [155, 545] on input "Other" at bounding box center [154, 542] width 31 height 31
checkbox input "true"
click at [437, 622] on span "Submit Feedback" at bounding box center [411, 627] width 90 height 18
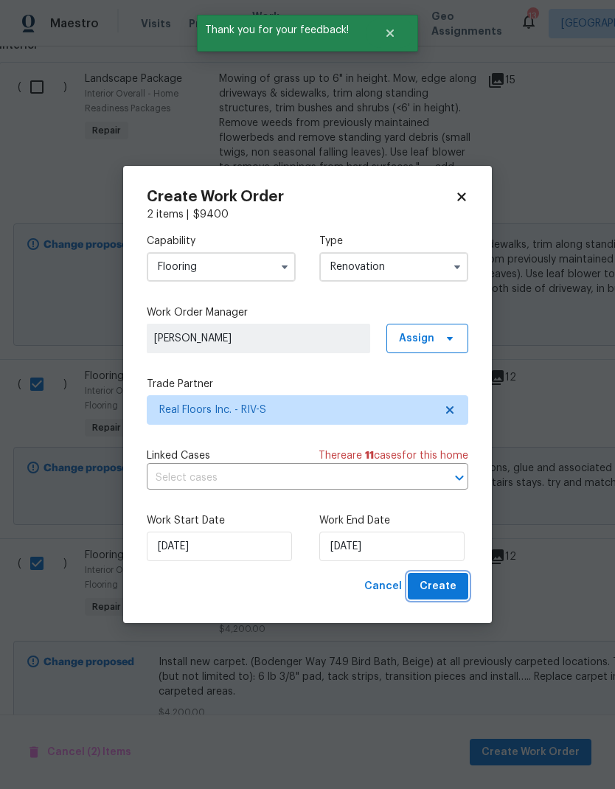
click at [449, 583] on span "Create" at bounding box center [437, 586] width 37 height 18
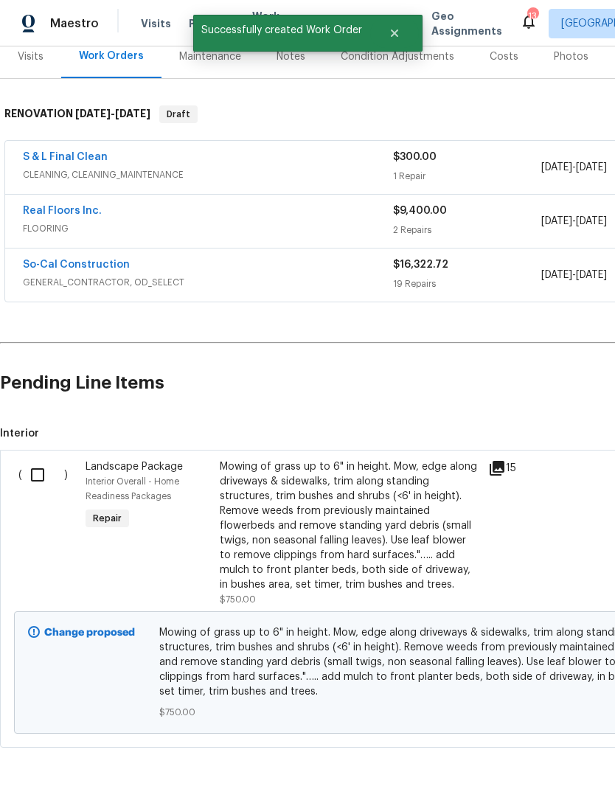
scroll to position [189, 0]
click at [43, 475] on input "checkbox" at bounding box center [43, 474] width 42 height 31
checkbox input "true"
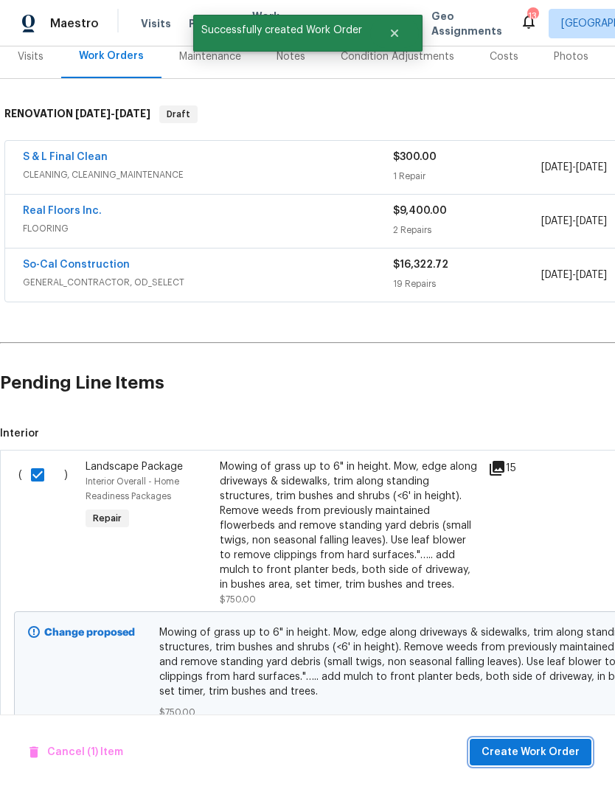
click at [542, 743] on span "Create Work Order" at bounding box center [530, 752] width 98 height 18
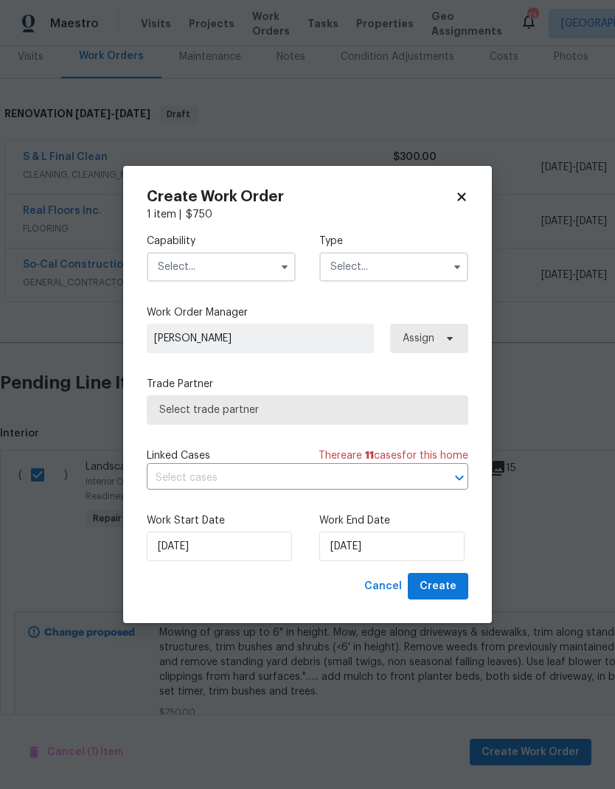
click at [266, 272] on input "text" at bounding box center [221, 266] width 149 height 29
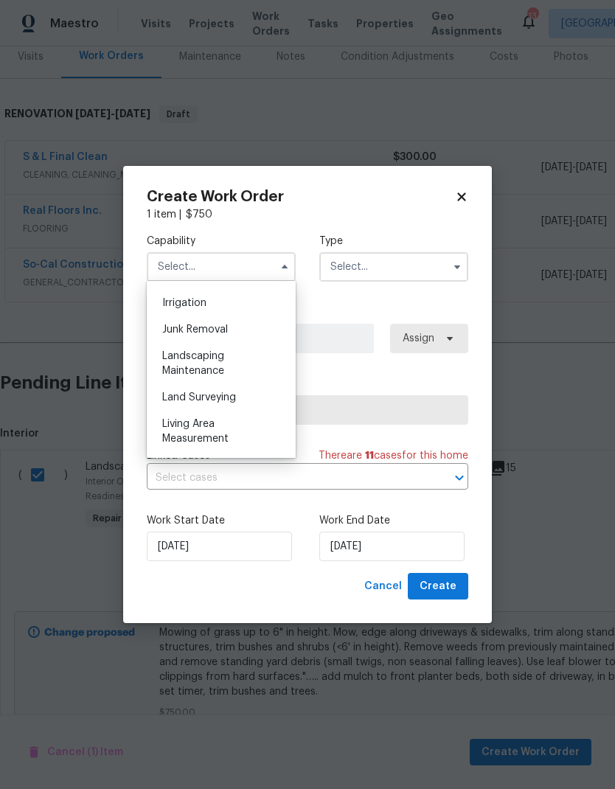
scroll to position [911, 0]
click at [231, 366] on div "Landscaping Maintenance" at bounding box center [221, 363] width 142 height 41
type input "Landscaping Maintenance"
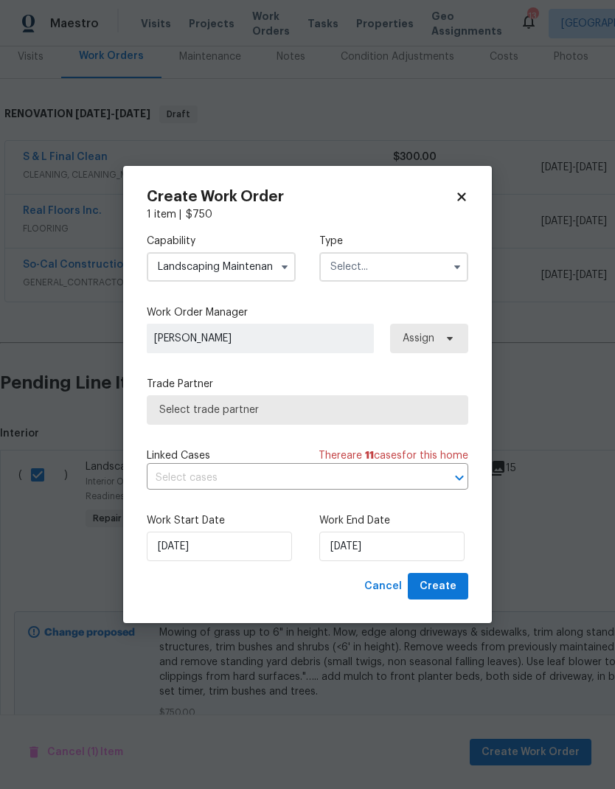
click at [418, 268] on input "text" at bounding box center [393, 266] width 149 height 29
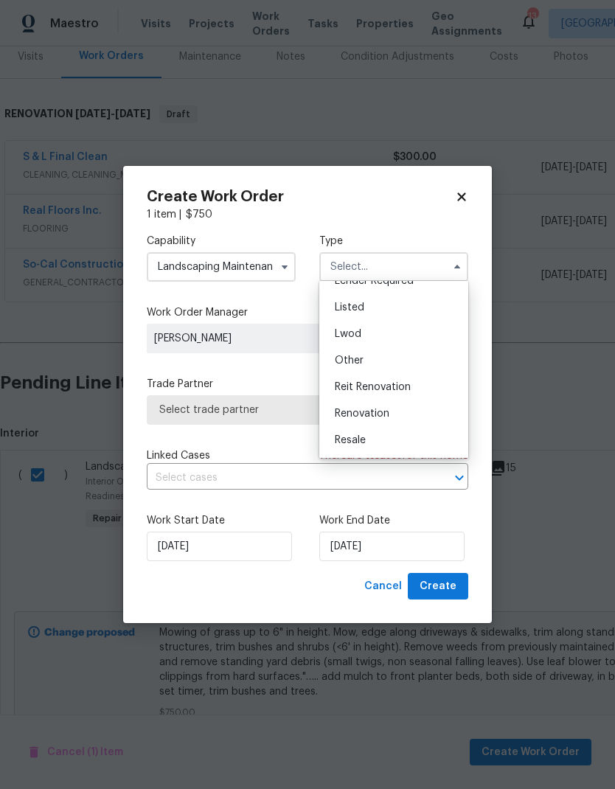
scroll to position [124, 0]
click at [403, 419] on div "Renovation" at bounding box center [394, 412] width 142 height 27
type input "Renovation"
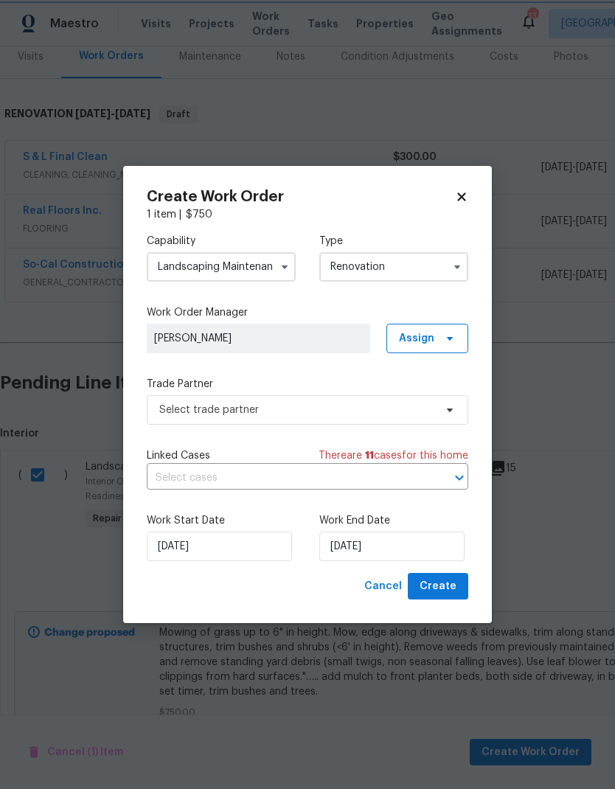
scroll to position [0, 0]
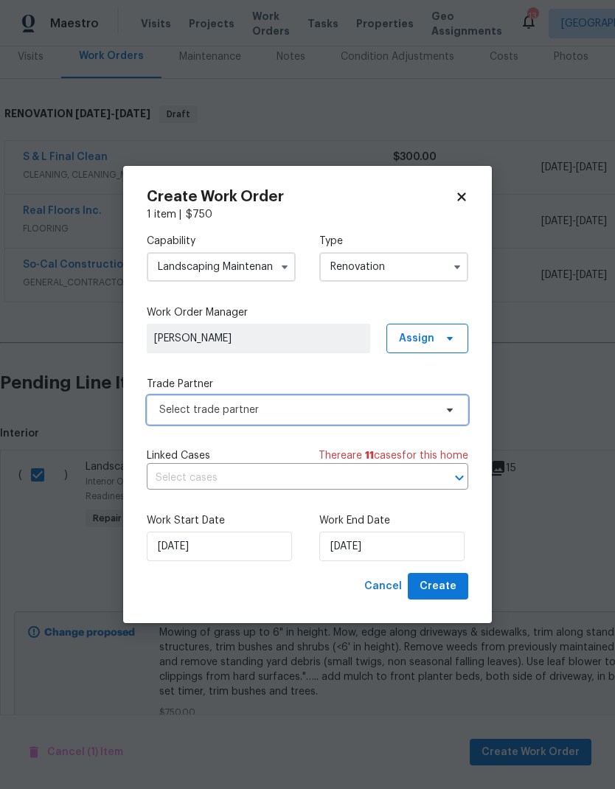
click at [343, 411] on span "Select trade partner" at bounding box center [296, 409] width 275 height 15
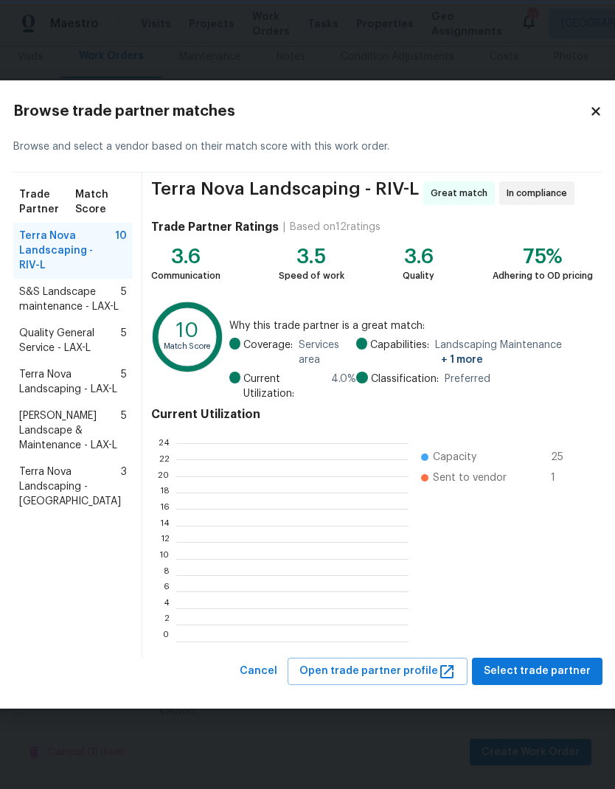
scroll to position [206, 232]
click at [542, 664] on span "Select trade partner" at bounding box center [536, 671] width 107 height 18
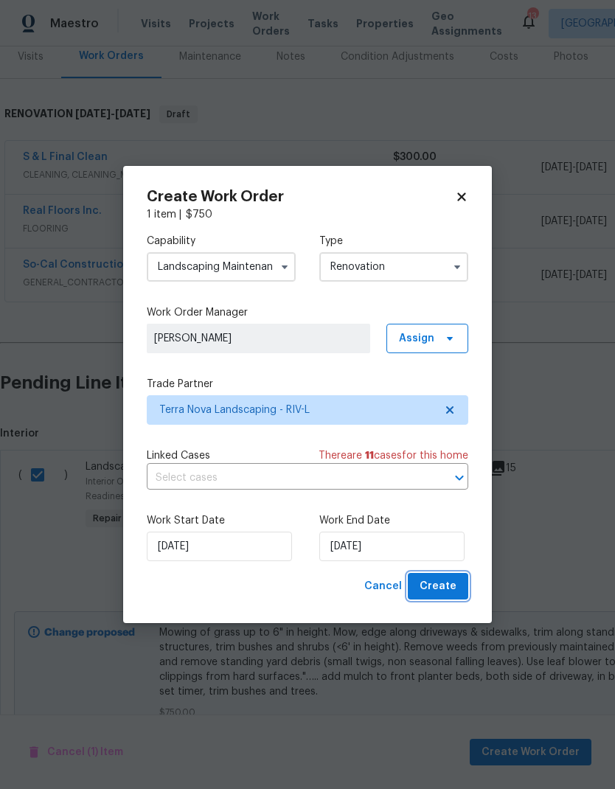
click at [450, 587] on span "Create" at bounding box center [437, 586] width 37 height 18
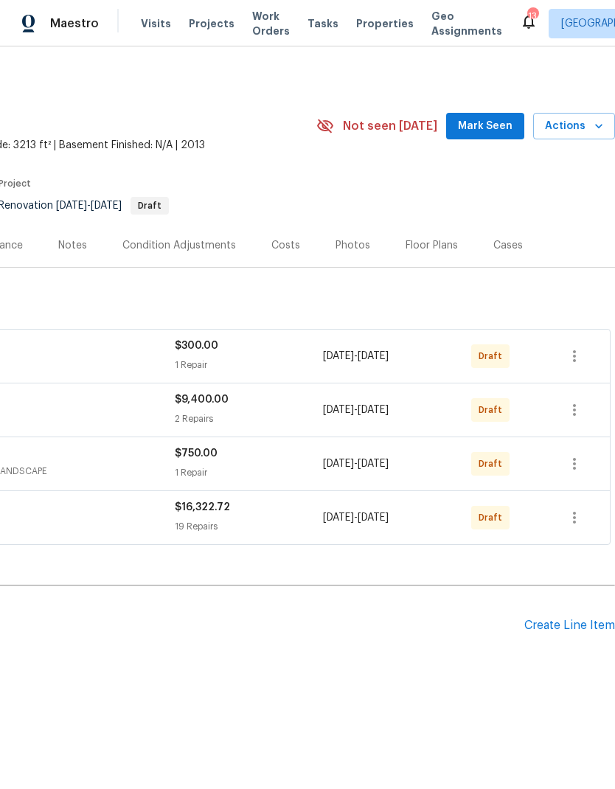
scroll to position [0, 218]
click at [577, 520] on icon "button" at bounding box center [574, 518] width 18 height 18
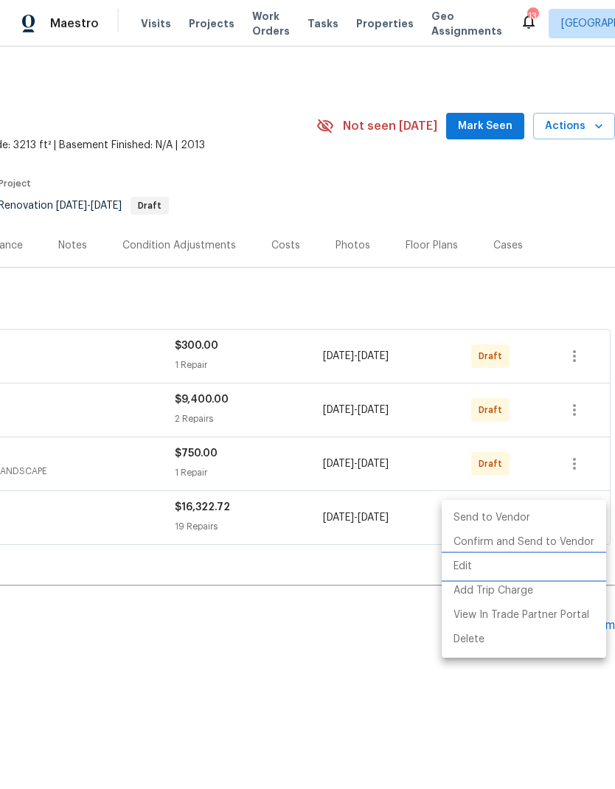
click at [469, 567] on li "Edit" at bounding box center [523, 566] width 164 height 24
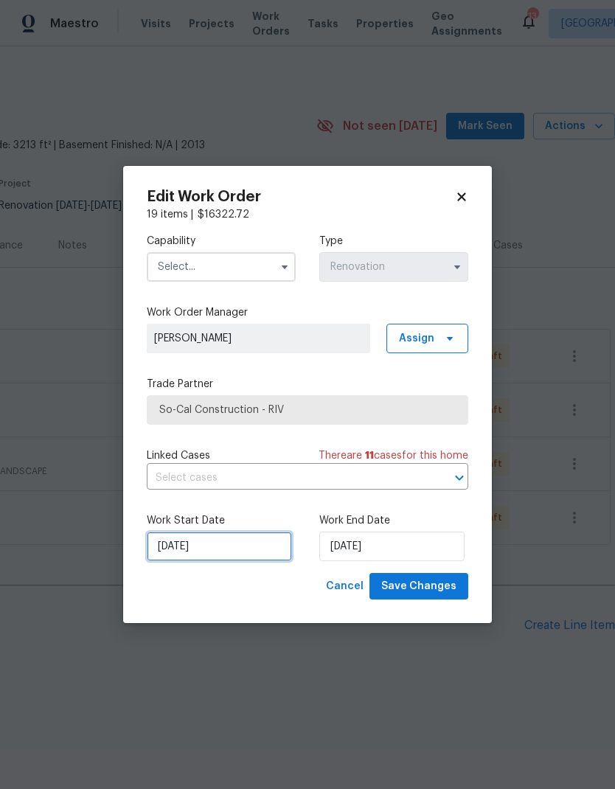
click at [261, 550] on input "[DATE]" at bounding box center [219, 545] width 145 height 29
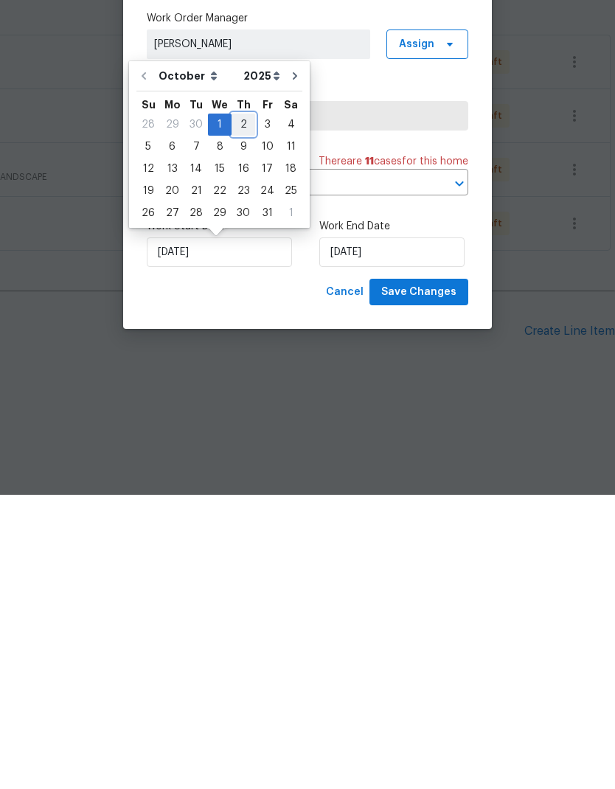
click at [242, 408] on div "2" at bounding box center [243, 418] width 24 height 21
type input "[DATE]"
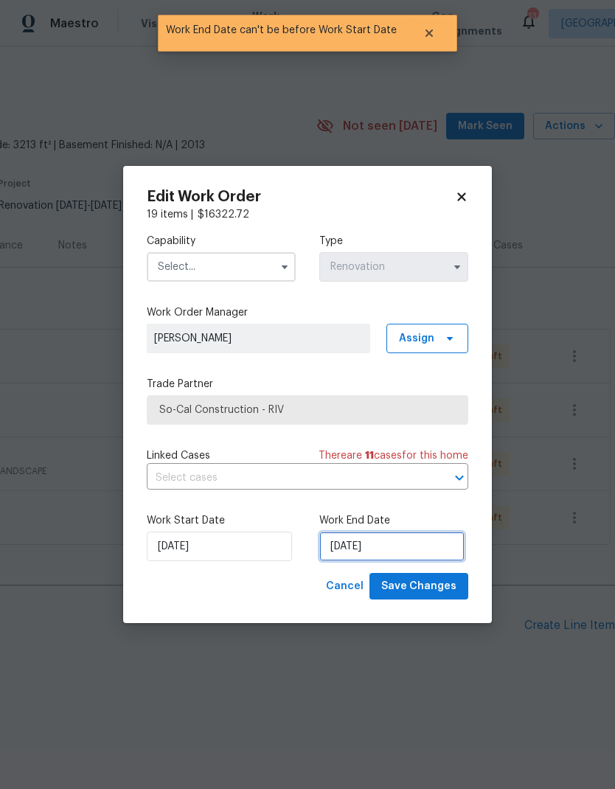
click at [418, 545] on input "[DATE]" at bounding box center [391, 545] width 145 height 29
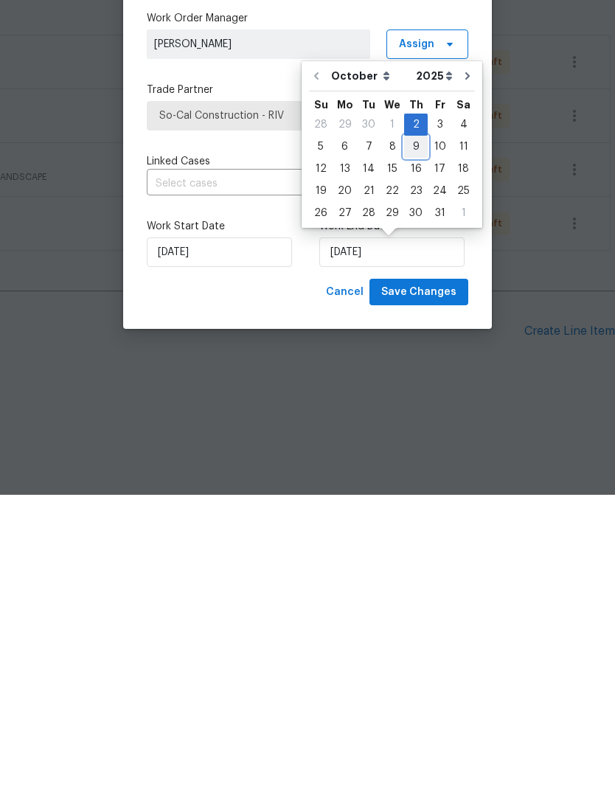
click at [413, 430] on div "9" at bounding box center [416, 440] width 24 height 21
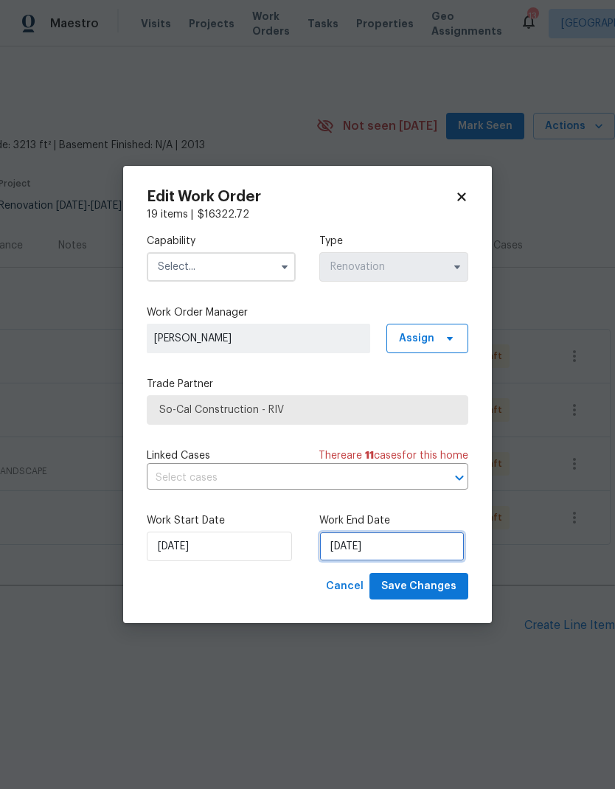
click at [423, 550] on input "[DATE]" at bounding box center [391, 545] width 145 height 29
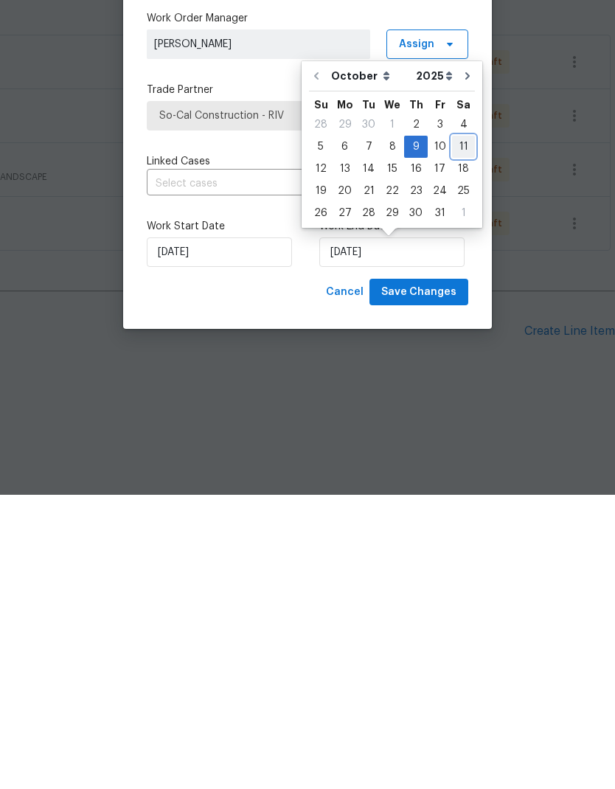
click at [461, 430] on div "11" at bounding box center [463, 440] width 23 height 21
type input "[DATE]"
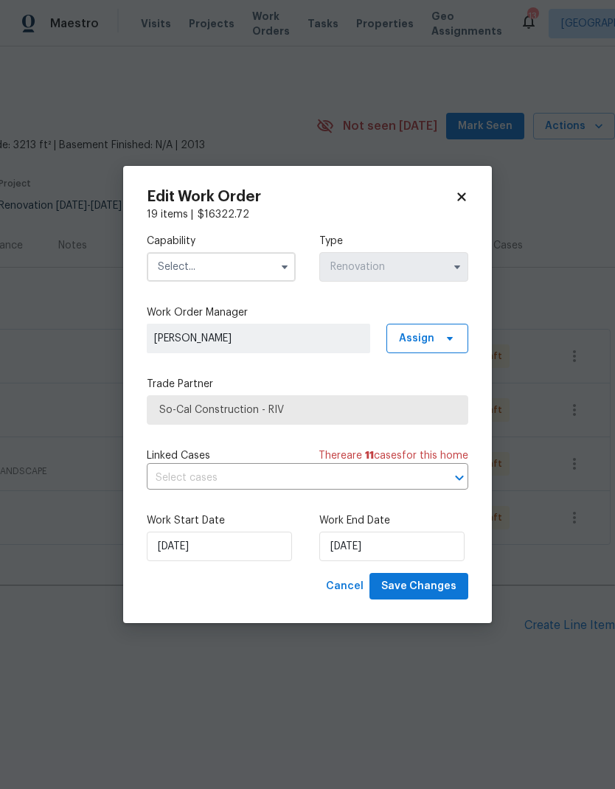
click at [250, 266] on input "text" at bounding box center [221, 266] width 149 height 29
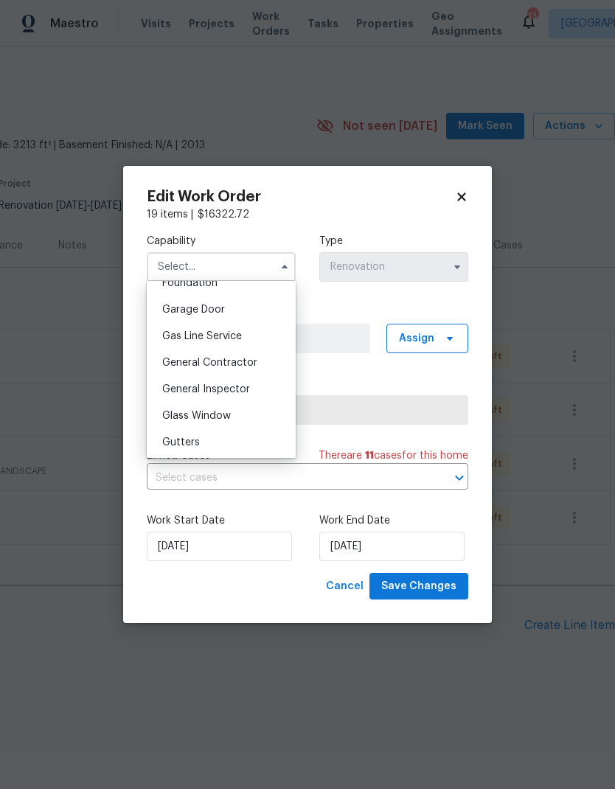
scroll to position [647, 0]
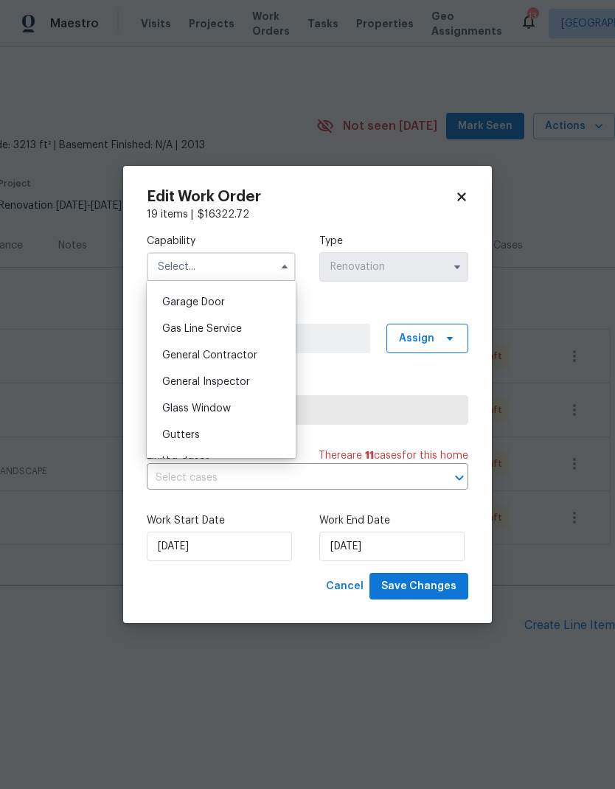
click at [255, 356] on span "General Contractor" at bounding box center [209, 355] width 95 height 10
type input "General Contractor"
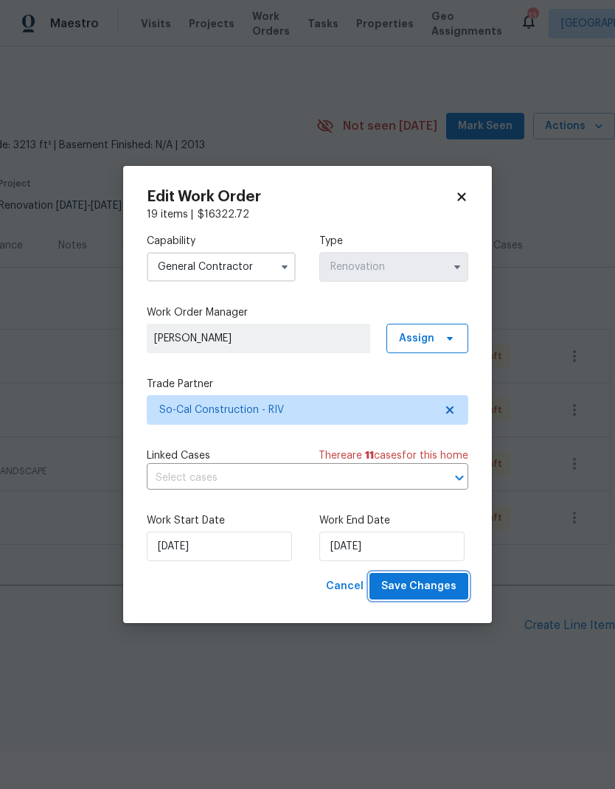
click at [442, 590] on span "Save Changes" at bounding box center [418, 586] width 75 height 18
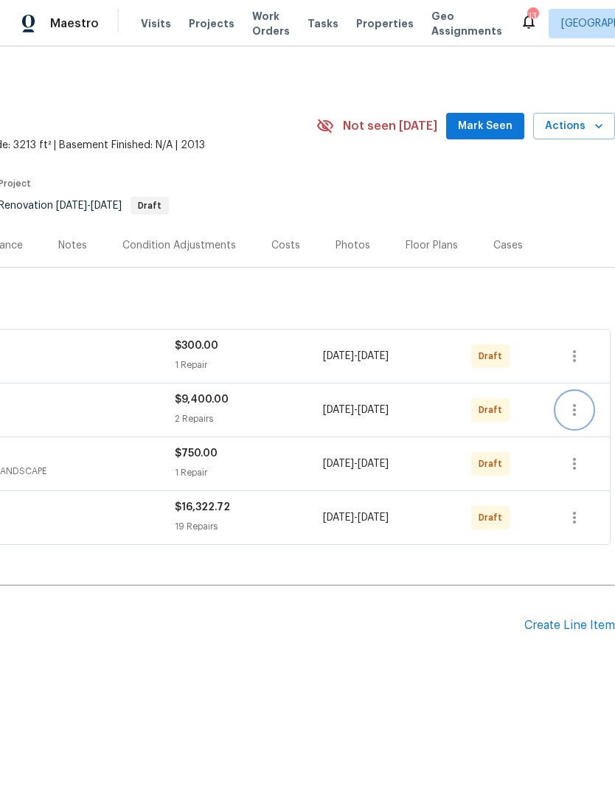
click at [579, 411] on icon "button" at bounding box center [574, 410] width 18 height 18
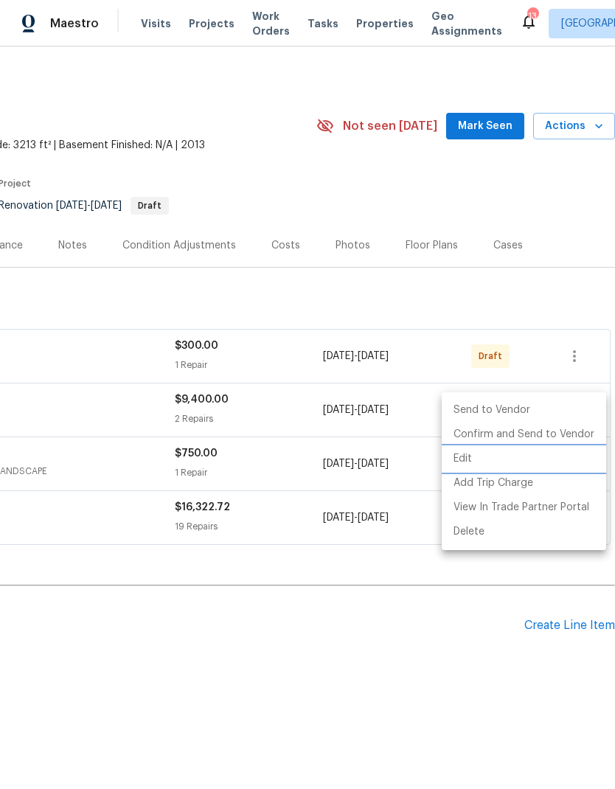
click at [475, 460] on li "Edit" at bounding box center [523, 459] width 164 height 24
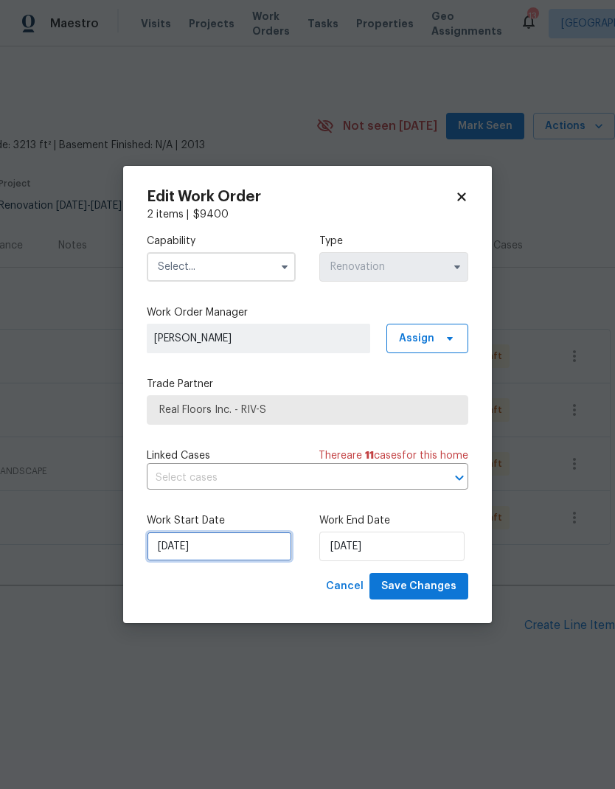
click at [259, 553] on input "[DATE]" at bounding box center [219, 545] width 145 height 29
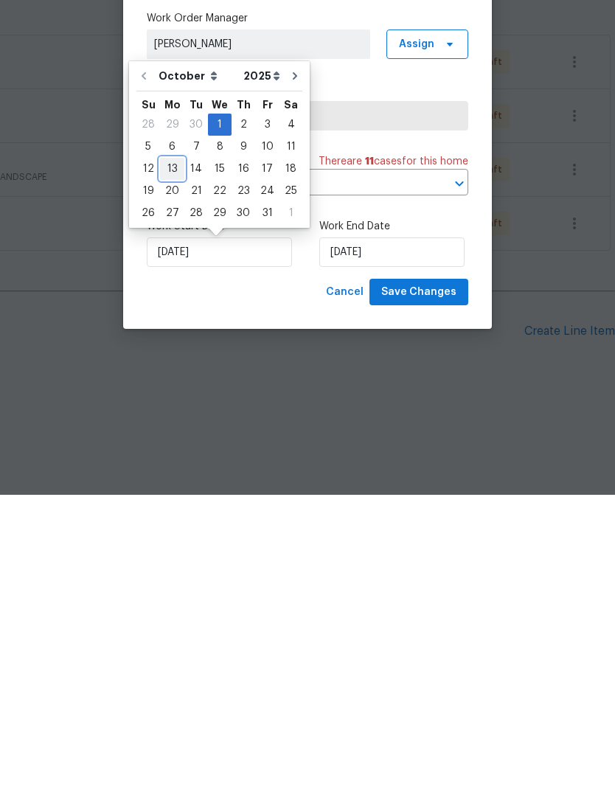
click at [174, 453] on div "13" at bounding box center [172, 463] width 24 height 21
type input "[DATE]"
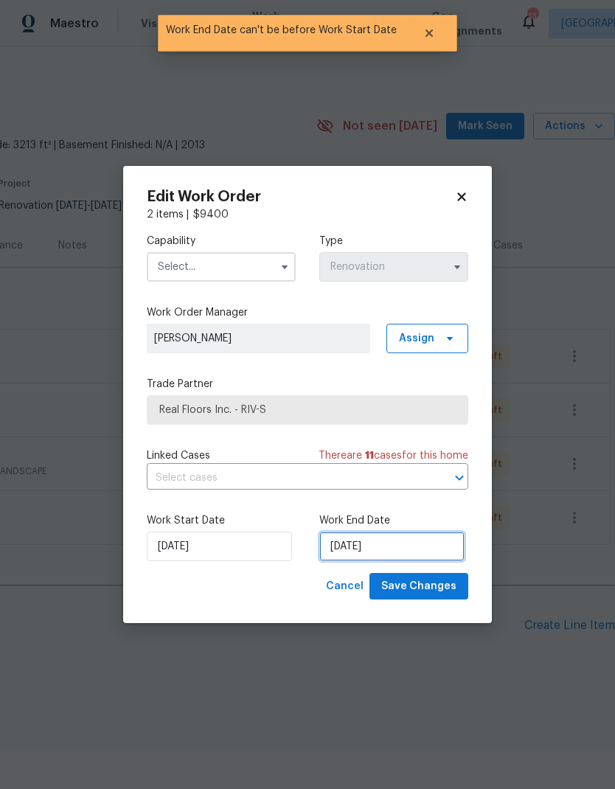
click at [416, 551] on input "[DATE]" at bounding box center [391, 545] width 145 height 29
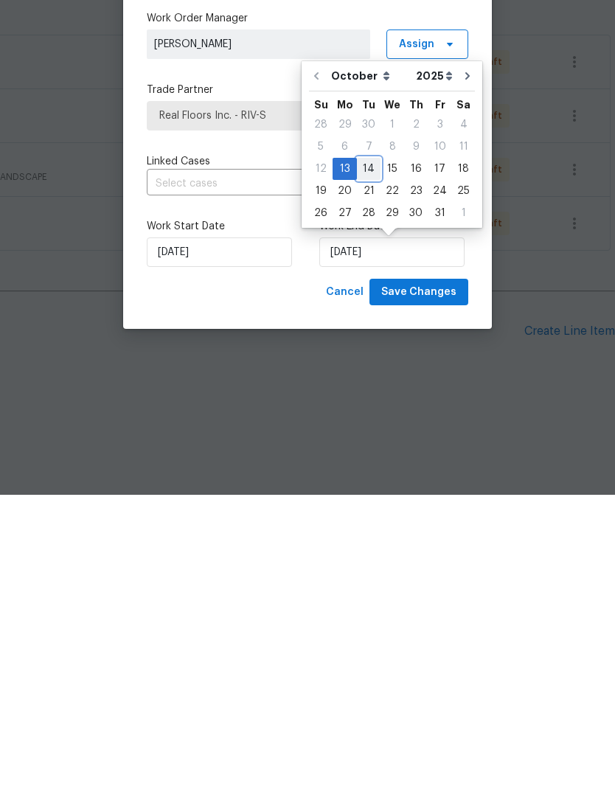
click at [371, 453] on div "14" at bounding box center [369, 463] width 24 height 21
type input "[DATE]"
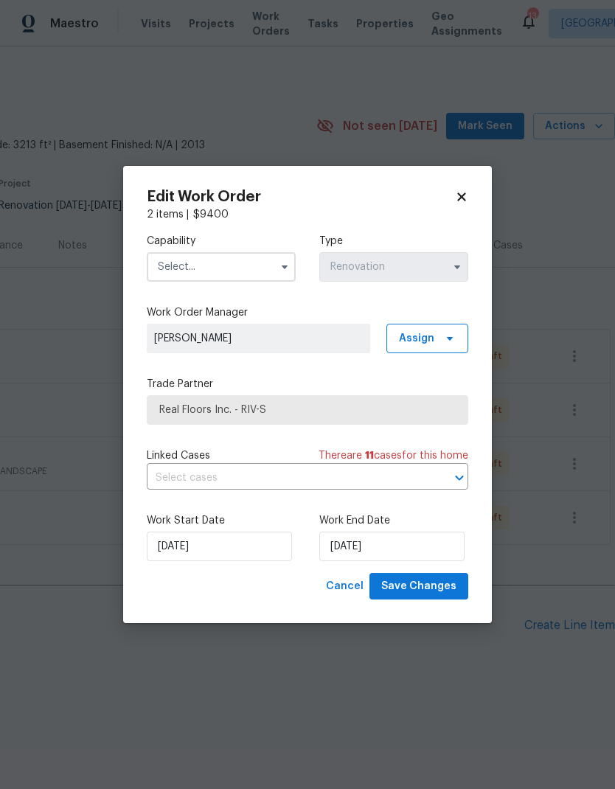
click at [251, 265] on input "text" at bounding box center [221, 266] width 149 height 29
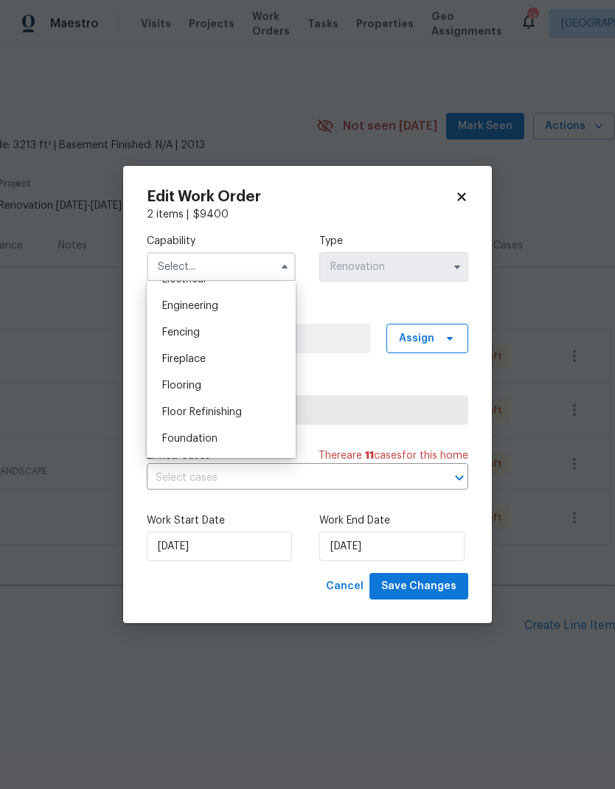
scroll to position [483, 0]
click at [240, 390] on div "Flooring" at bounding box center [221, 386] width 142 height 27
type input "Flooring"
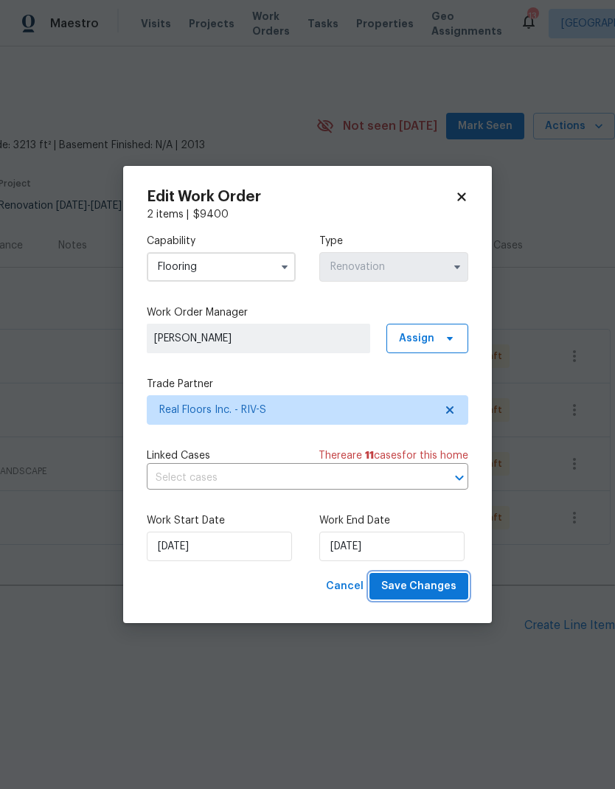
click at [433, 585] on span "Save Changes" at bounding box center [418, 586] width 75 height 18
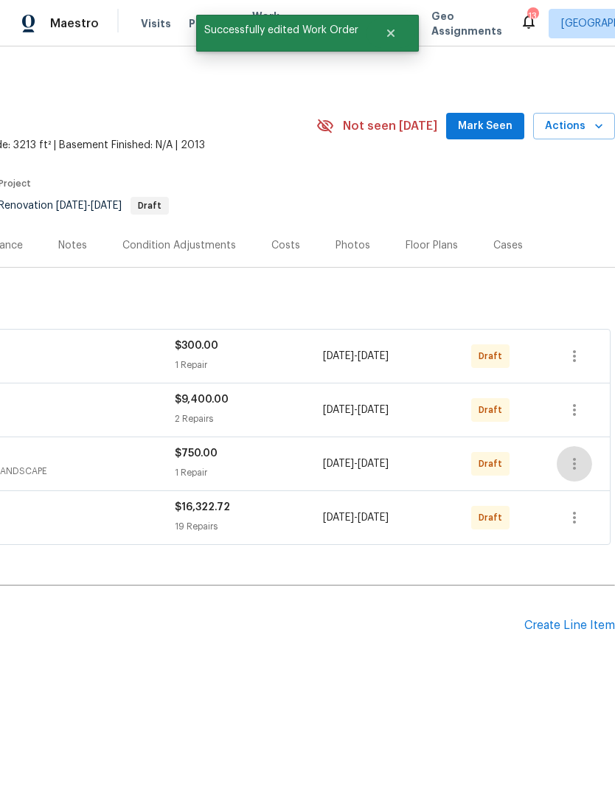
scroll to position [0, 218]
click at [577, 466] on icon "button" at bounding box center [574, 464] width 18 height 18
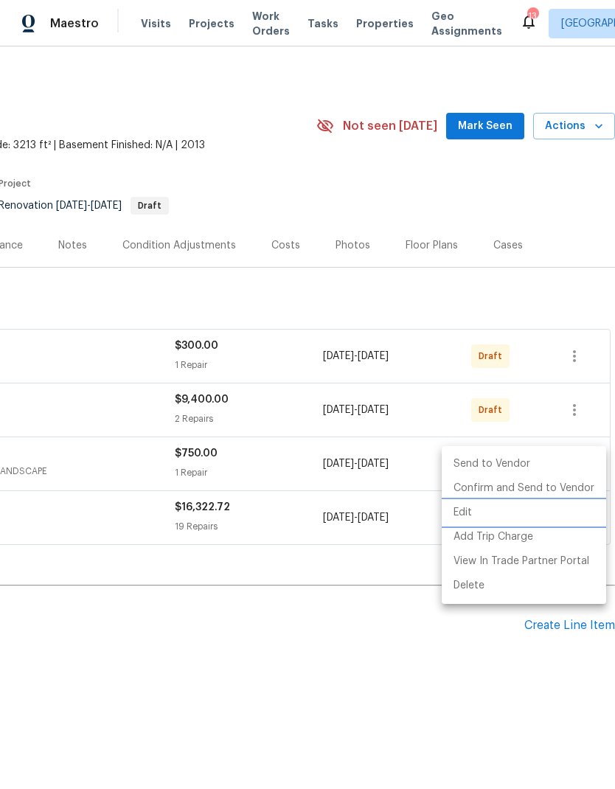
click at [468, 519] on li "Edit" at bounding box center [523, 512] width 164 height 24
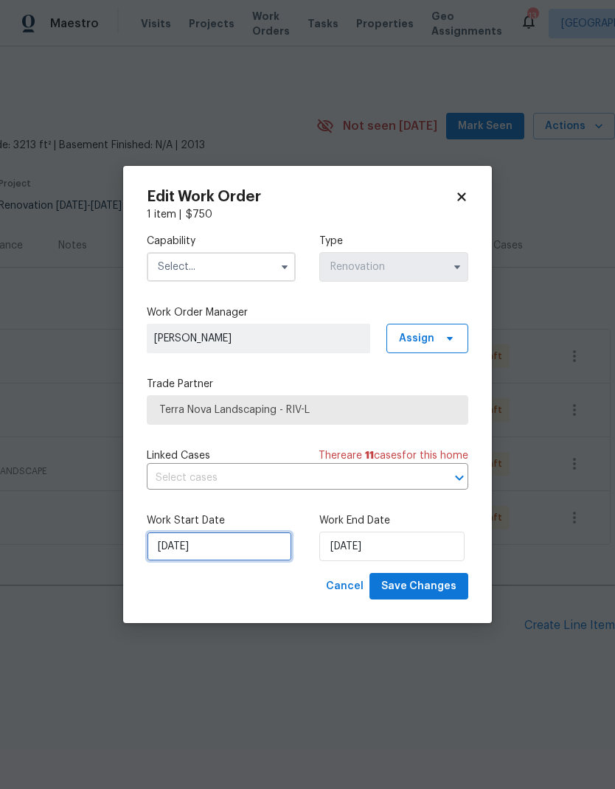
click at [241, 549] on input "[DATE]" at bounding box center [219, 545] width 145 height 29
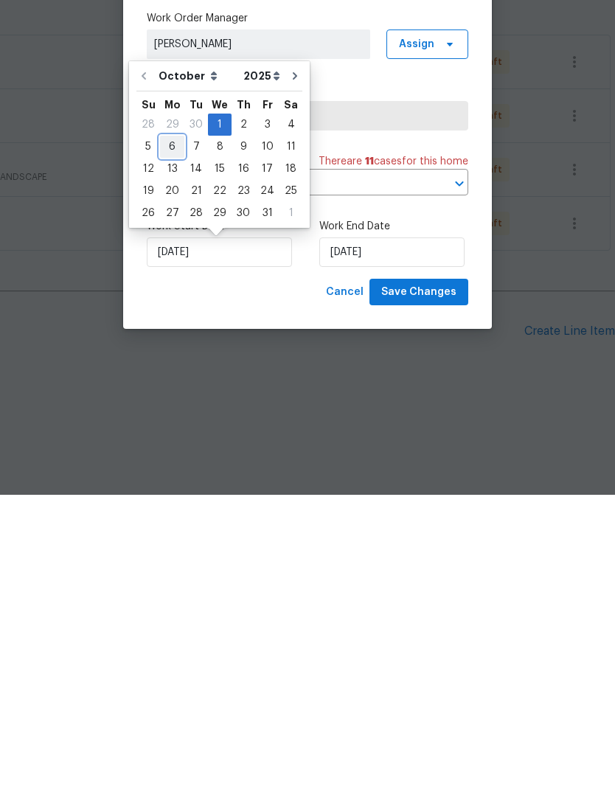
click at [175, 430] on div "6" at bounding box center [172, 440] width 24 height 21
type input "[DATE]"
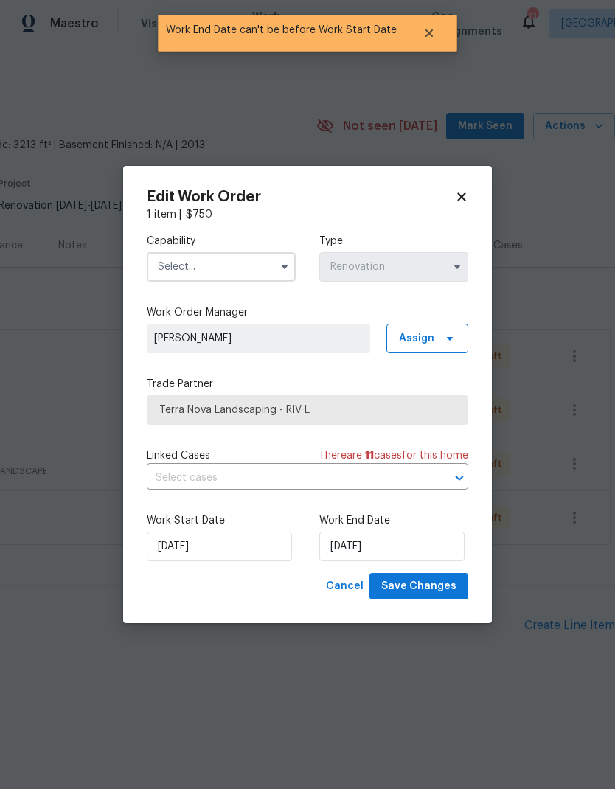
click at [245, 266] on input "text" at bounding box center [221, 266] width 149 height 29
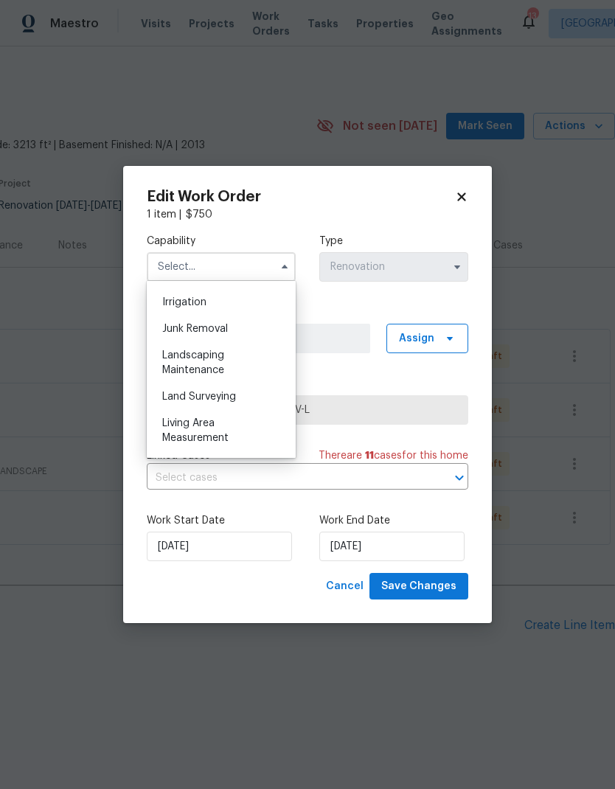
scroll to position [912, 0]
click at [245, 359] on div "Landscaping Maintenance" at bounding box center [221, 363] width 142 height 41
type input "Landscaping Maintenance"
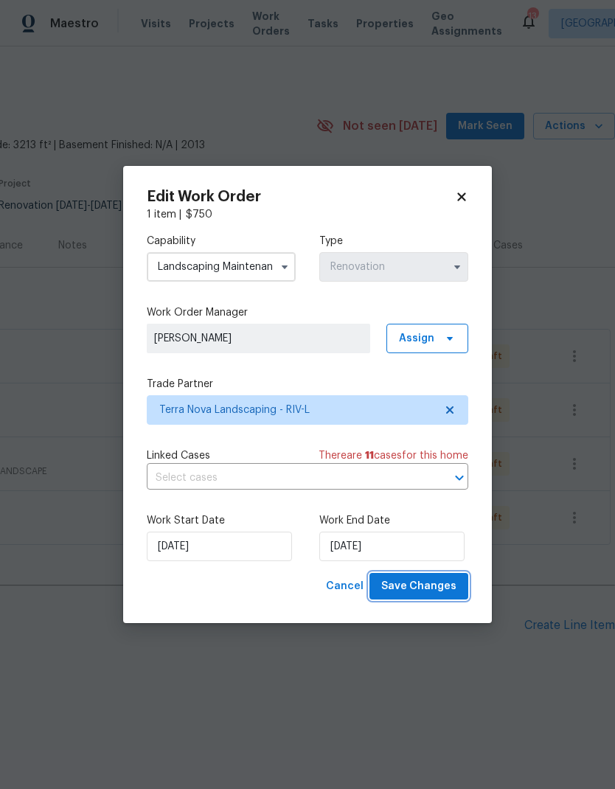
click at [438, 588] on span "Save Changes" at bounding box center [418, 586] width 75 height 18
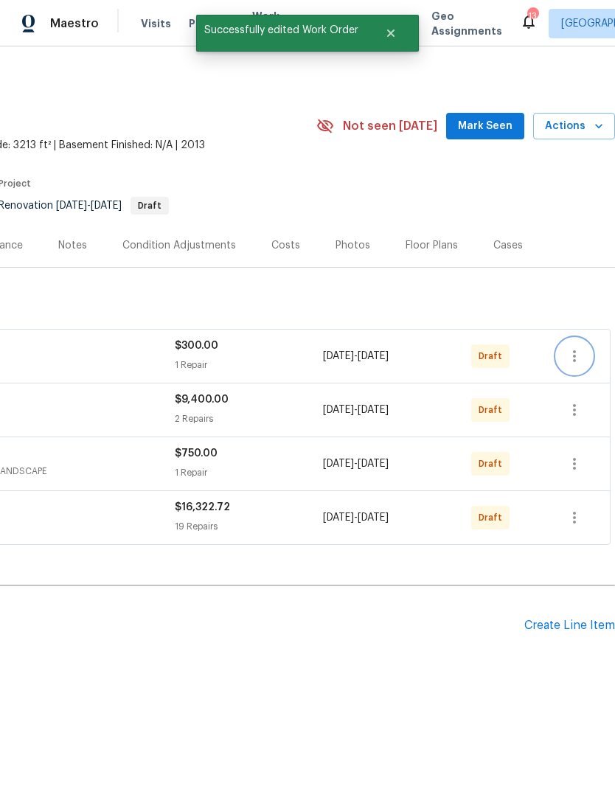
click at [580, 350] on icon "button" at bounding box center [574, 356] width 18 height 18
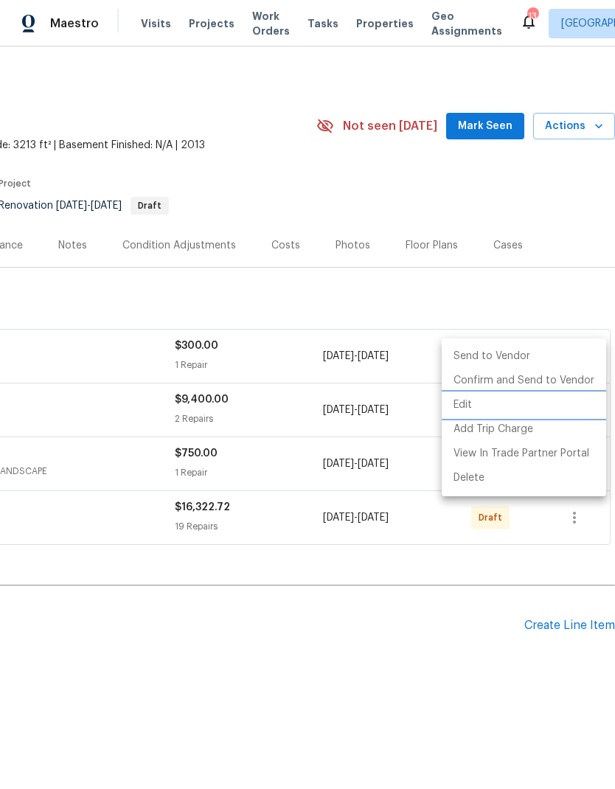
click at [473, 406] on li "Edit" at bounding box center [523, 405] width 164 height 24
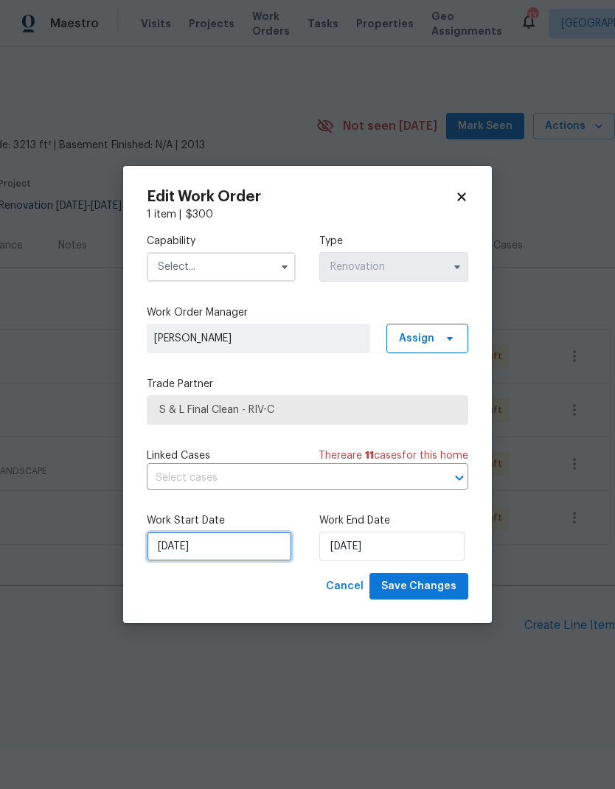
click at [256, 544] on input "[DATE]" at bounding box center [219, 545] width 145 height 29
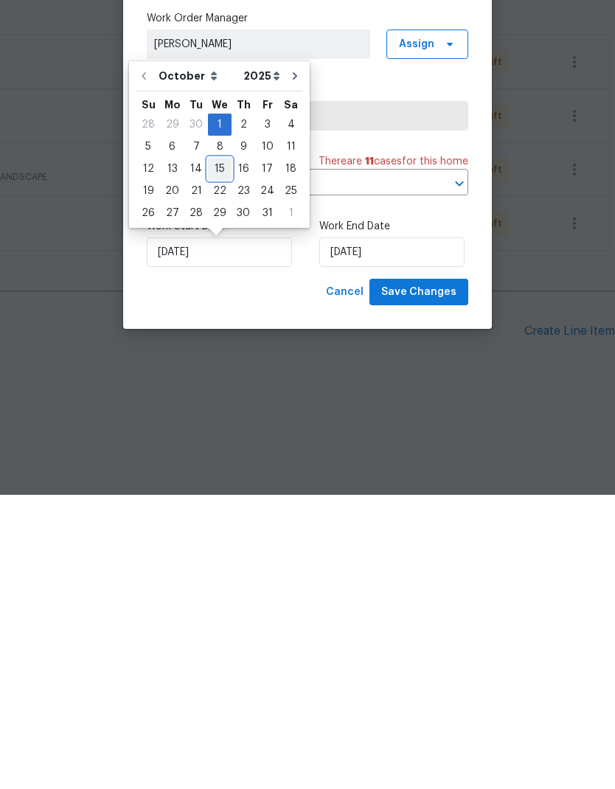
click at [217, 453] on div "15" at bounding box center [220, 463] width 24 height 21
type input "[DATE]"
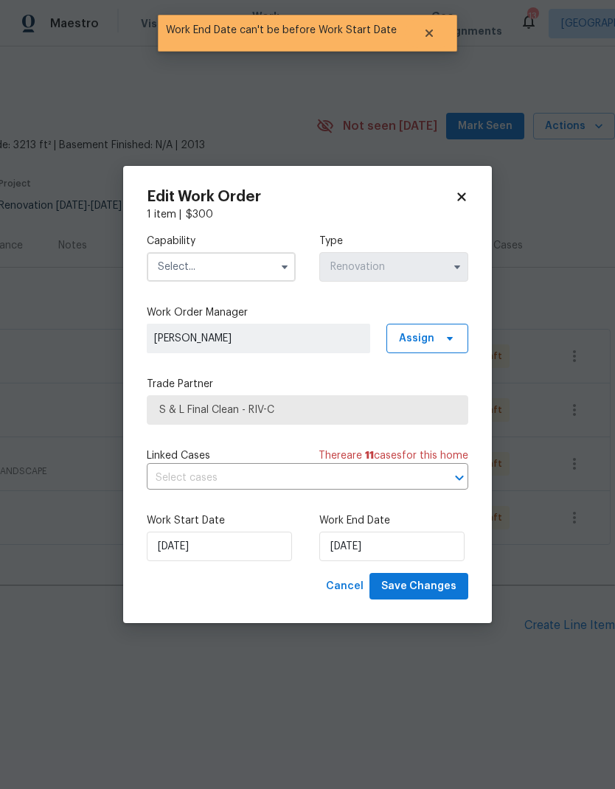
click at [247, 263] on input "text" at bounding box center [221, 266] width 149 height 29
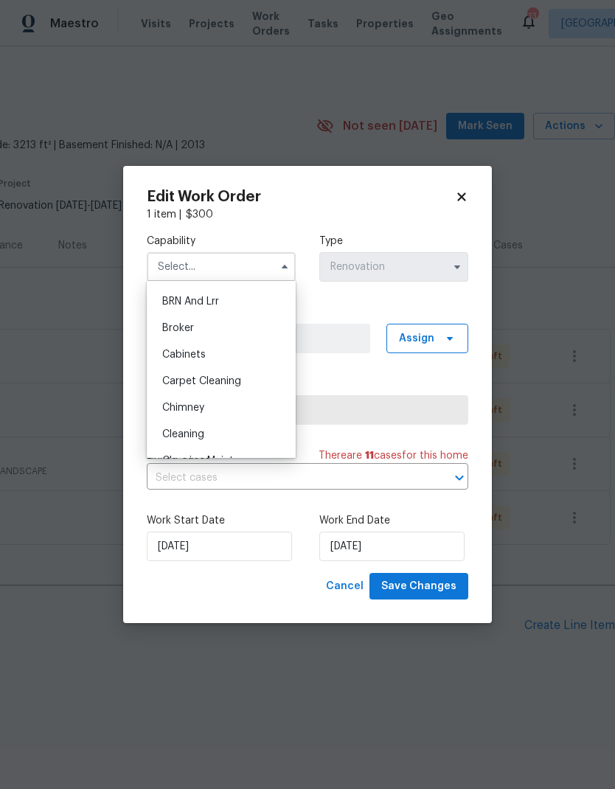
scroll to position [77, 0]
click at [229, 430] on div "Cleaning" at bounding box center [221, 432] width 142 height 27
type input "Cleaning"
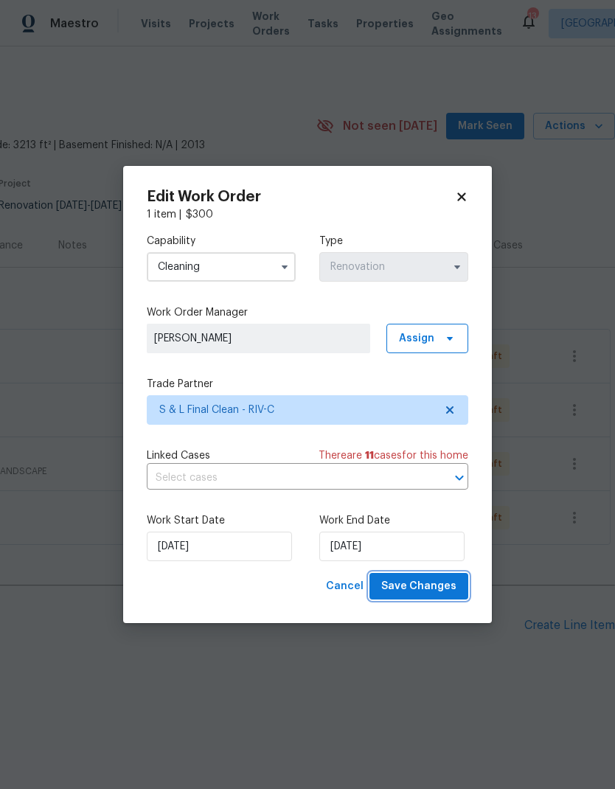
click at [436, 592] on span "Save Changes" at bounding box center [418, 586] width 75 height 18
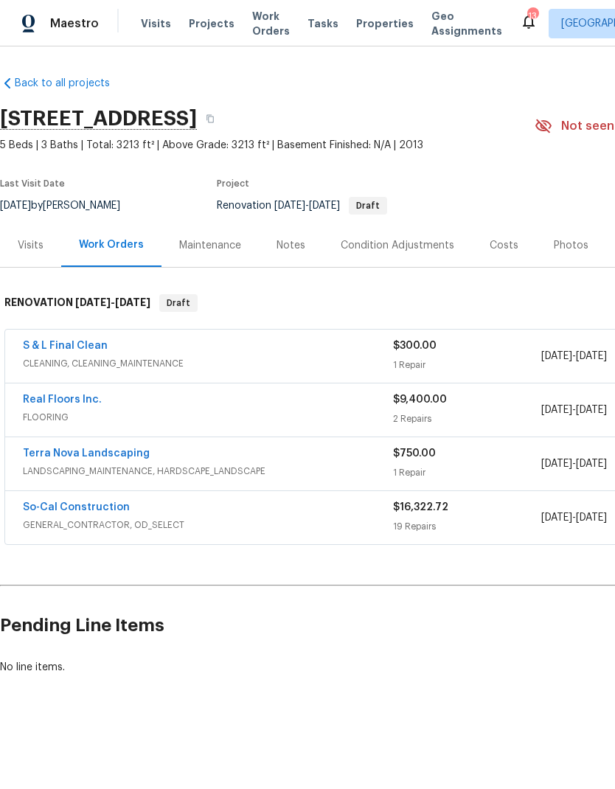
scroll to position [0, 0]
click at [279, 245] on div "Notes" at bounding box center [290, 245] width 29 height 15
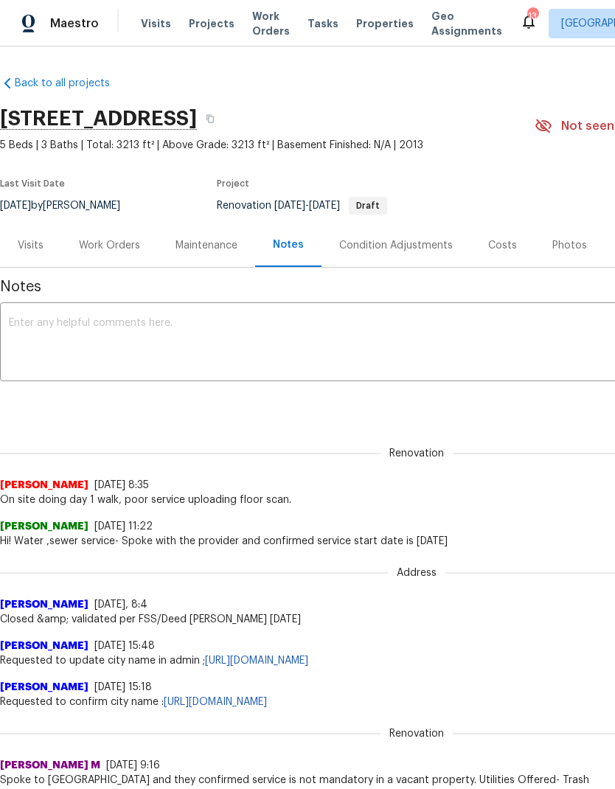
click at [71, 340] on textarea at bounding box center [416, 344] width 815 height 52
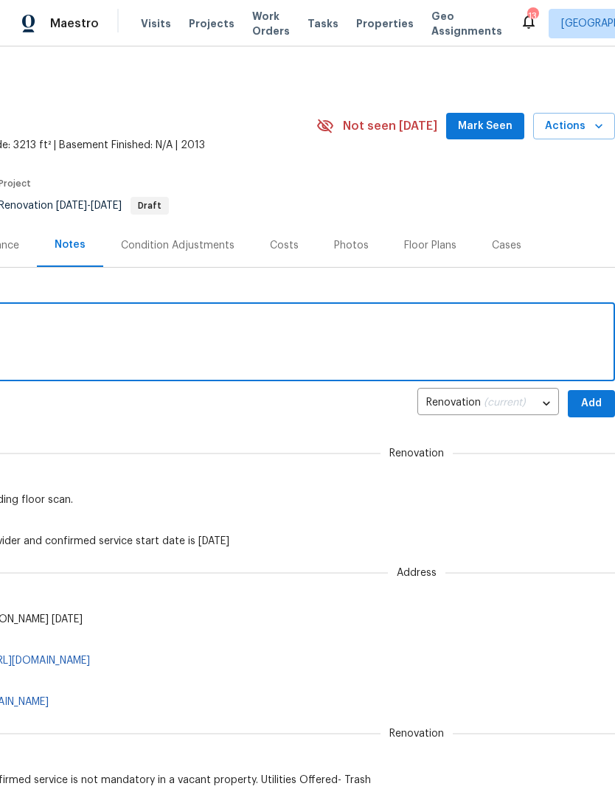
scroll to position [0, 218]
type textarea "All work orders sent to vender"
click at [592, 404] on span "Add" at bounding box center [591, 403] width 24 height 18
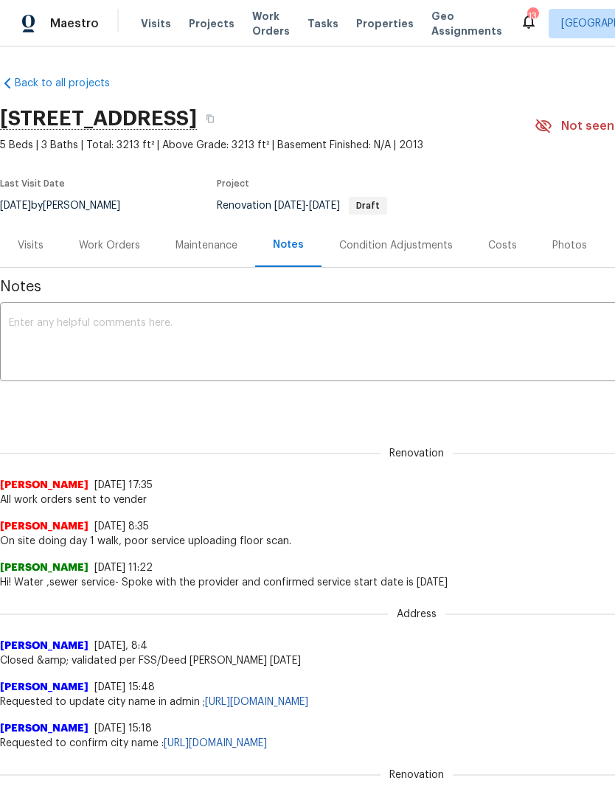
scroll to position [0, 0]
click at [116, 242] on div "Work Orders" at bounding box center [109, 245] width 61 height 15
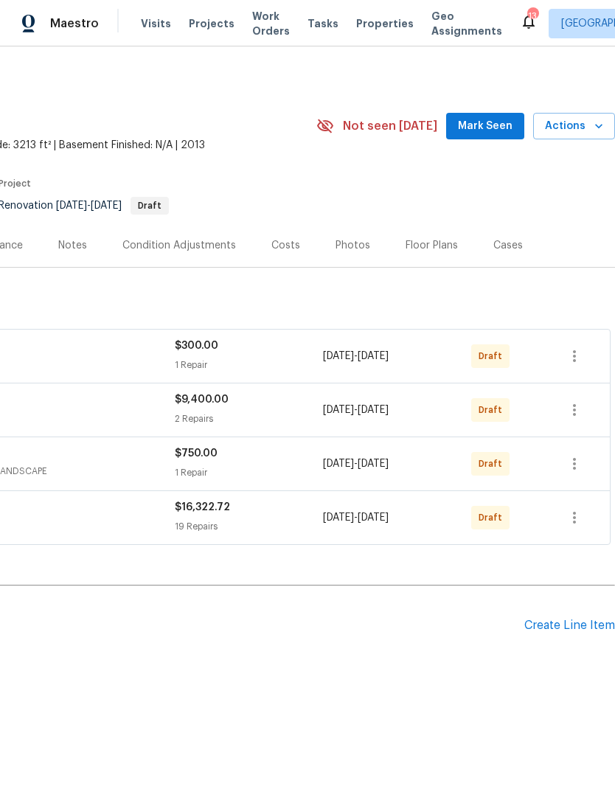
scroll to position [0, 218]
click at [583, 520] on icon "button" at bounding box center [574, 518] width 18 height 18
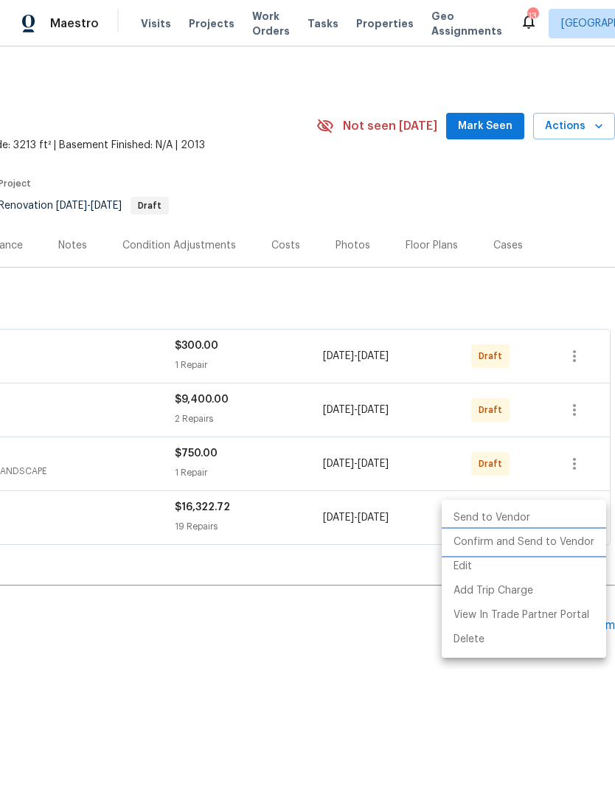
click at [551, 543] on li "Confirm and Send to Vendor" at bounding box center [523, 542] width 164 height 24
click at [476, 688] on div at bounding box center [307, 394] width 615 height 789
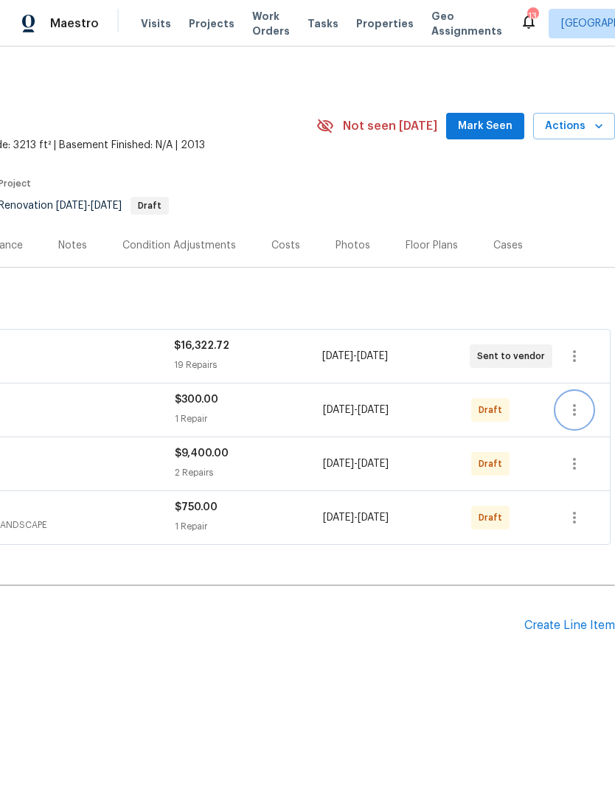
click at [576, 406] on icon "button" at bounding box center [574, 410] width 18 height 18
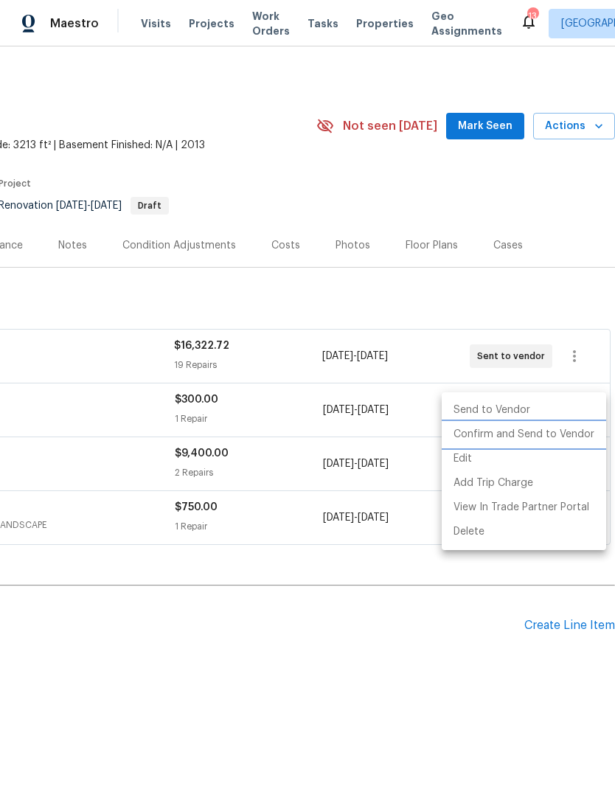
click at [550, 437] on li "Confirm and Send to Vendor" at bounding box center [523, 434] width 164 height 24
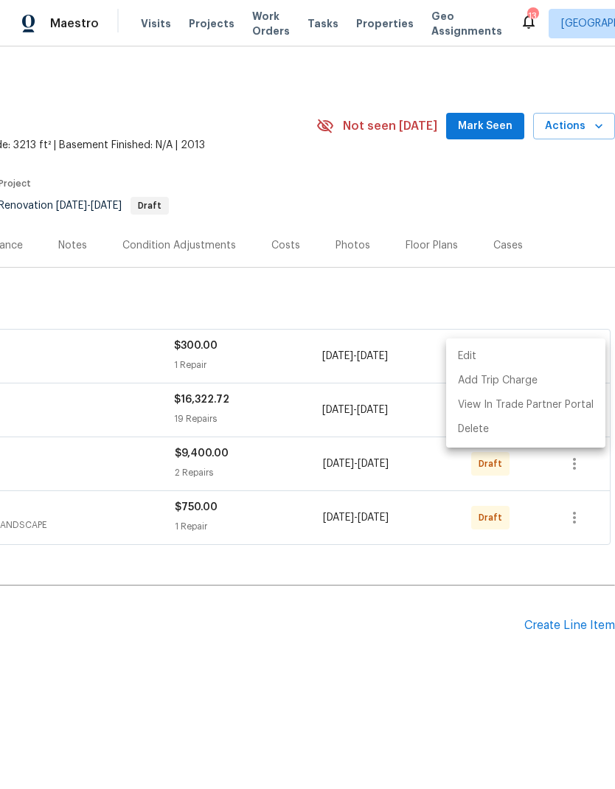
click at [482, 651] on div at bounding box center [307, 394] width 615 height 789
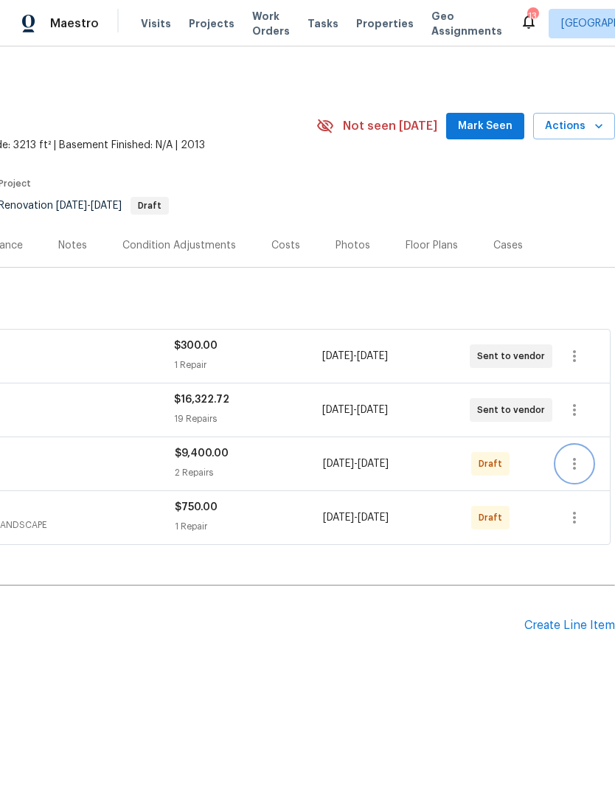
click at [568, 464] on icon "button" at bounding box center [574, 464] width 18 height 18
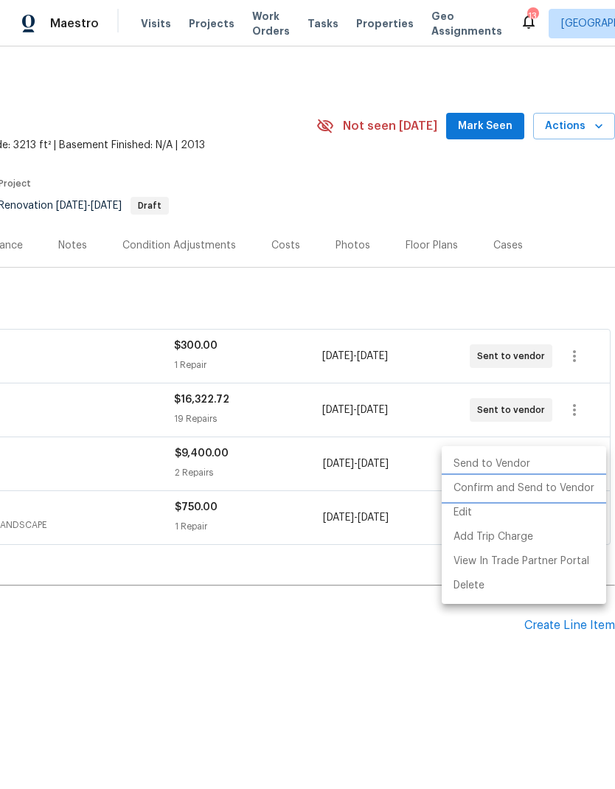
click at [545, 490] on li "Confirm and Send to Vendor" at bounding box center [523, 488] width 164 height 24
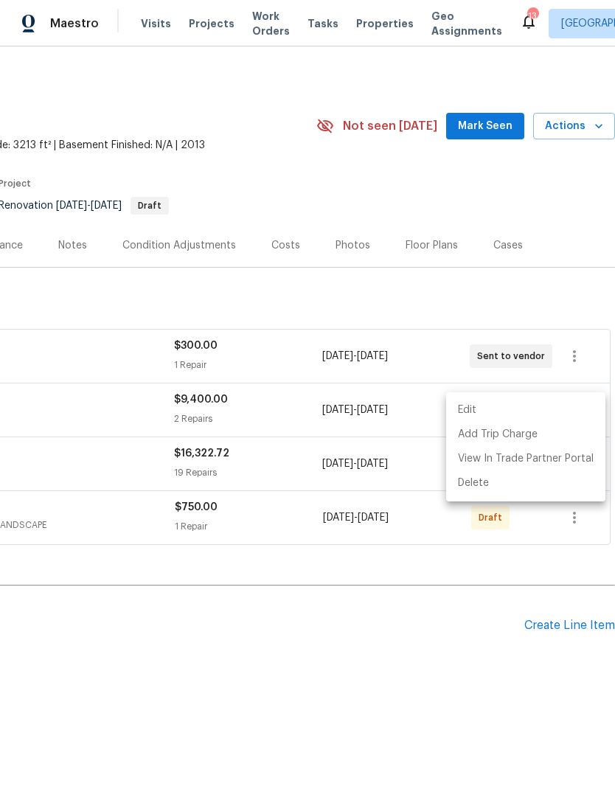
click at [489, 661] on div at bounding box center [307, 394] width 615 height 789
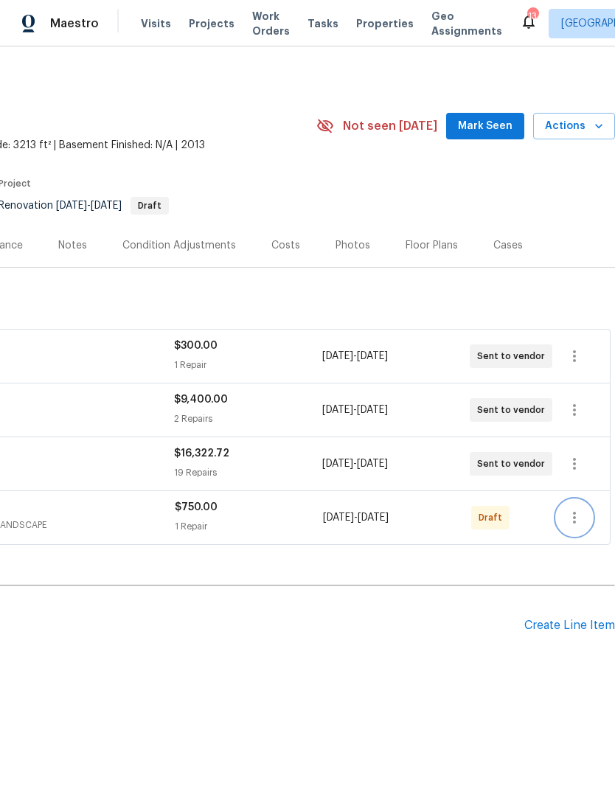
click at [576, 520] on icon "button" at bounding box center [574, 518] width 18 height 18
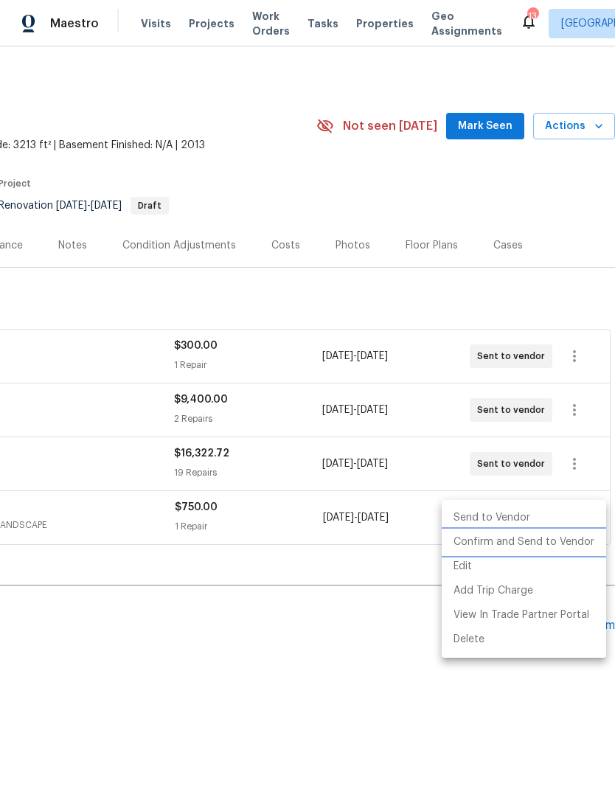
click at [552, 542] on li "Confirm and Send to Vendor" at bounding box center [523, 542] width 164 height 24
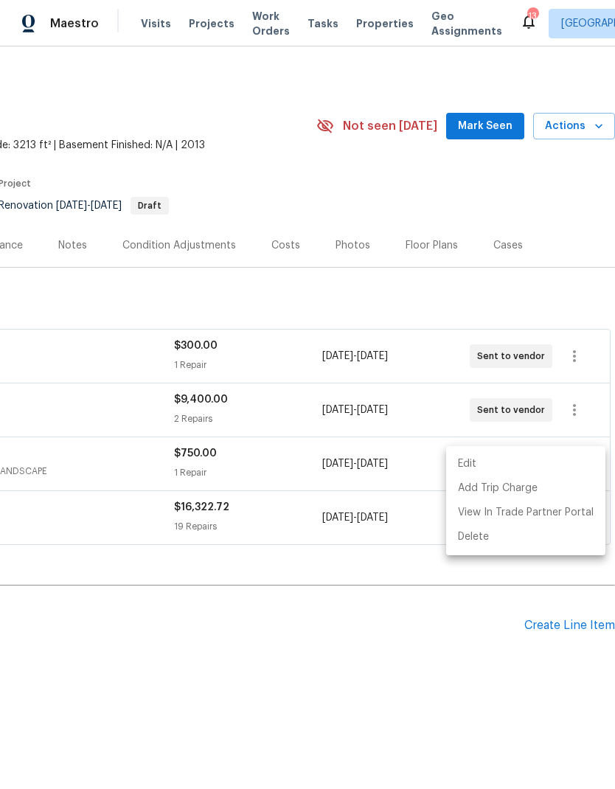
click at [487, 686] on div at bounding box center [307, 394] width 615 height 789
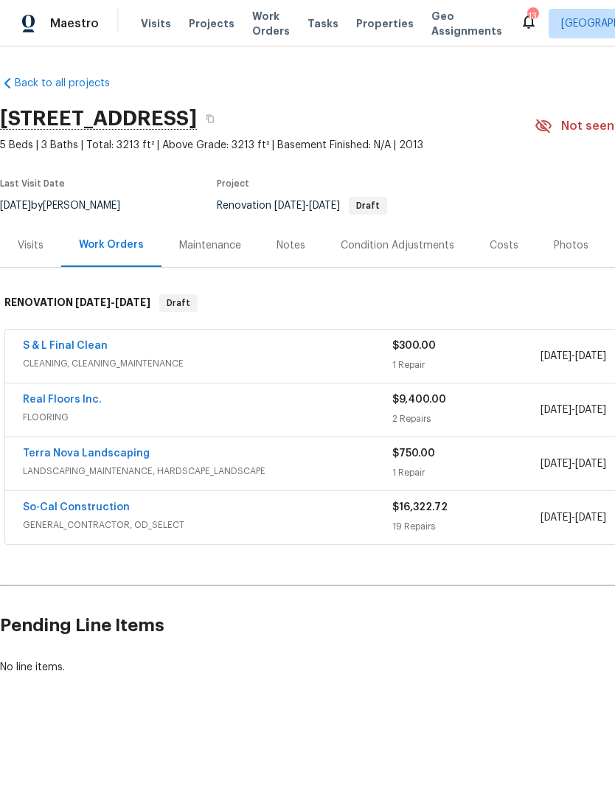
scroll to position [0, 0]
click at [276, 249] on div "Notes" at bounding box center [290, 245] width 29 height 15
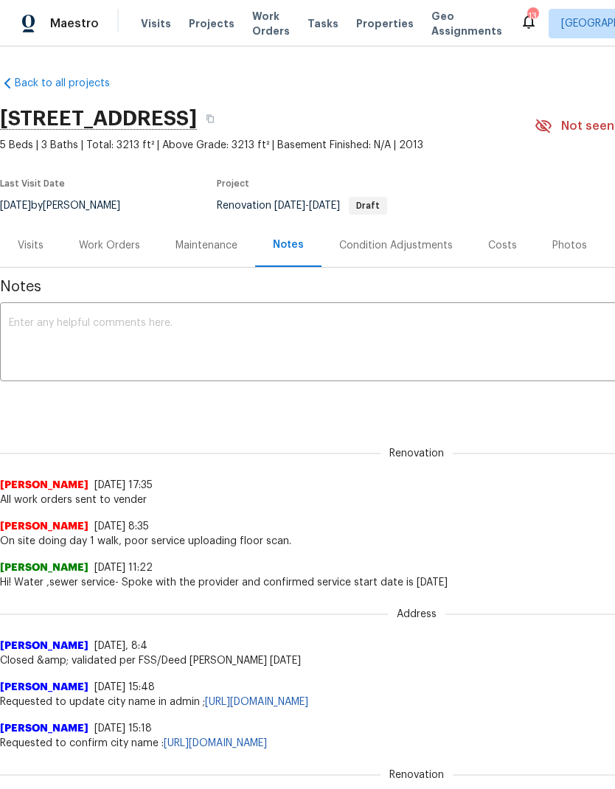
click at [109, 238] on div "Work Orders" at bounding box center [109, 245] width 61 height 15
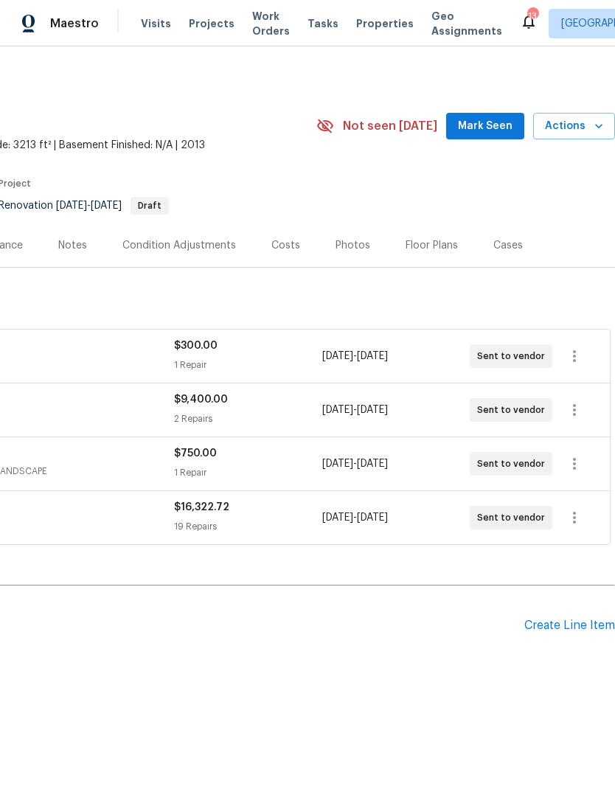
scroll to position [0, 218]
